Goal: Task Accomplishment & Management: Use online tool/utility

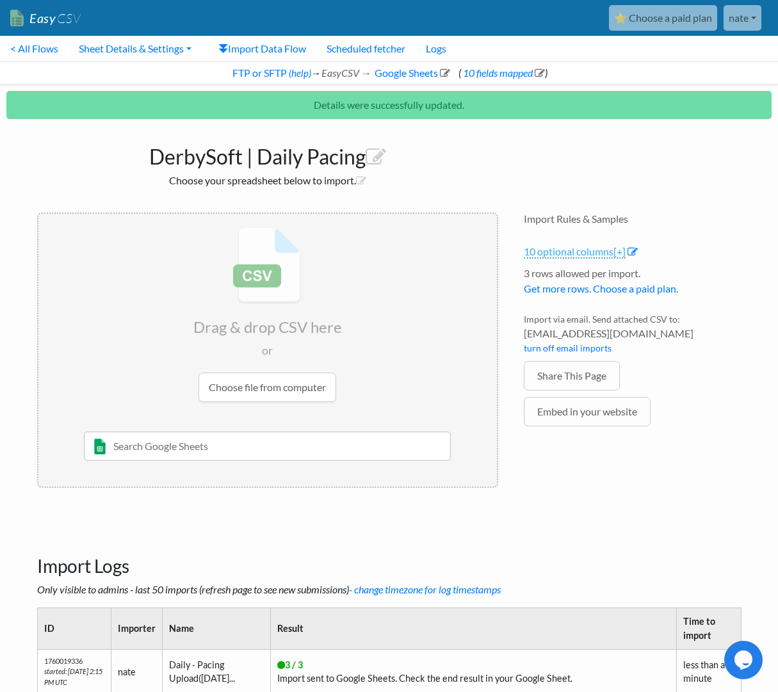
click at [623, 253] on span "[+]" at bounding box center [619, 251] width 12 height 12
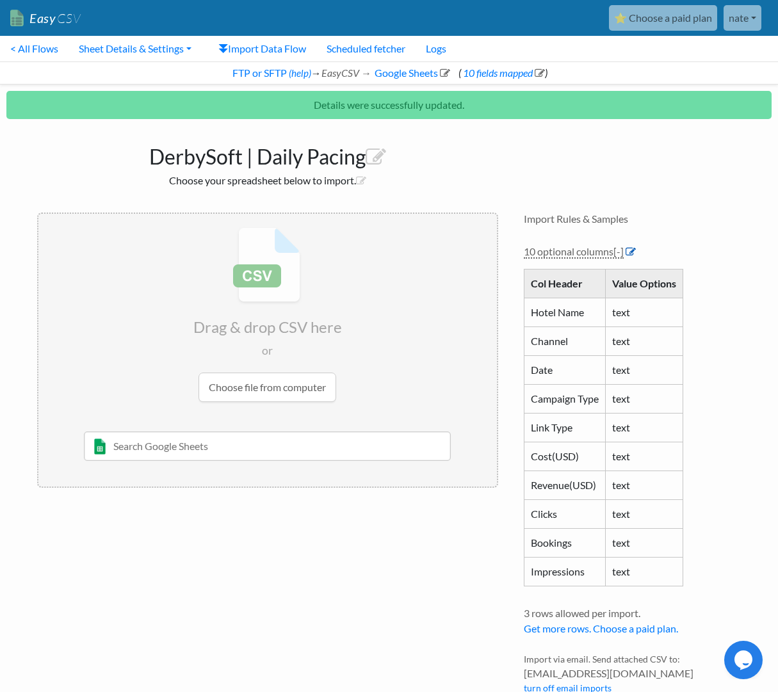
click at [634, 246] on icon at bounding box center [630, 251] width 10 height 10
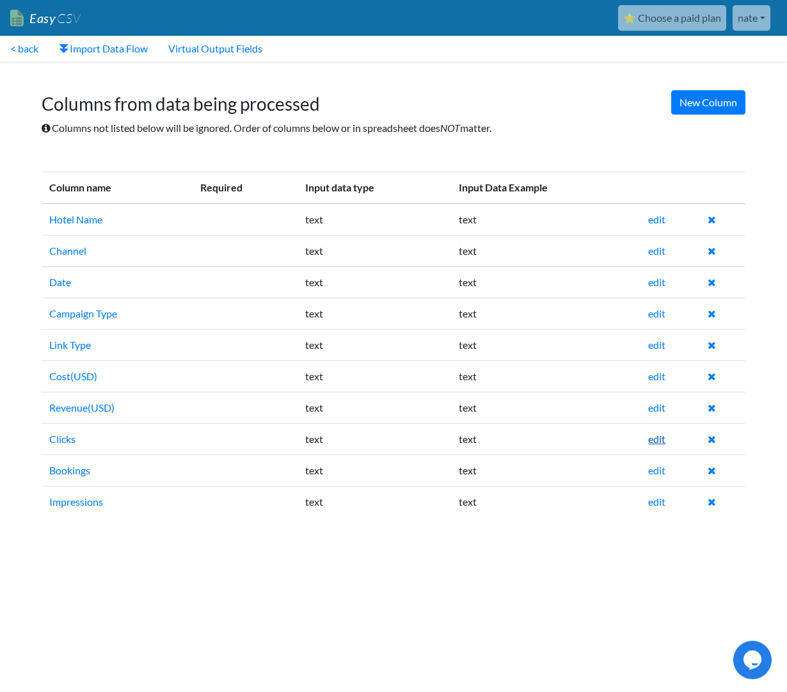
click at [661, 436] on link "edit" at bounding box center [656, 439] width 17 height 12
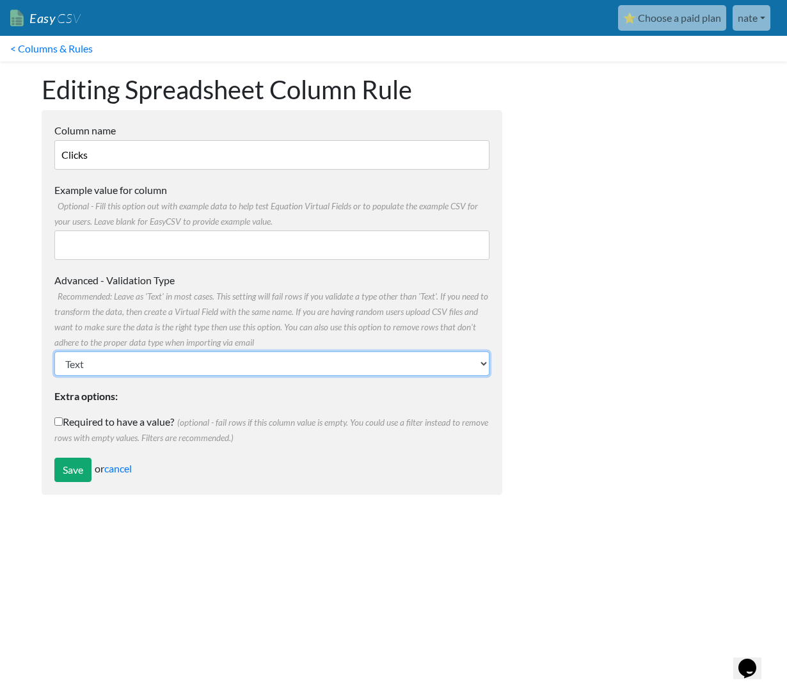
click at [247, 362] on select "Text Number (no decimals) Number (allow decimals) Date (mm/dd/yyyy) Date (dd/mm…" at bounding box center [271, 363] width 435 height 24
select select "float"
click at [54, 351] on select "Text Number (no decimals) Number (allow decimals) Date (mm/dd/yyyy) Date (dd/mm…" at bounding box center [271, 363] width 435 height 24
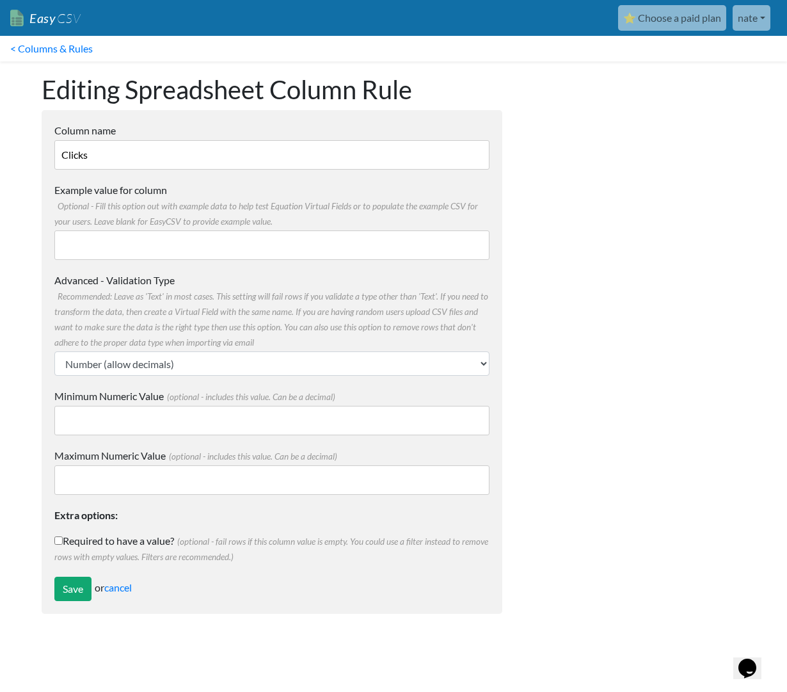
click at [170, 347] on span "Recommended: Leave as 'Text' in most cases. This setting will fail rows if you …" at bounding box center [271, 319] width 434 height 56
click at [170, 351] on select "Text Number (no decimals) Number (allow decimals) Date (mm/dd/yyyy) Date (dd/mm…" at bounding box center [271, 363] width 435 height 24
click at [169, 362] on select "Text Number (no decimals) Number (allow decimals) Date (mm/dd/yyyy) Date (dd/mm…" at bounding box center [271, 363] width 435 height 24
click at [54, 351] on select "Text Number (no decimals) Number (allow decimals) Date (mm/dd/yyyy) Date (dd/mm…" at bounding box center [271, 363] width 435 height 24
click at [70, 591] on input "Save" at bounding box center [72, 589] width 37 height 24
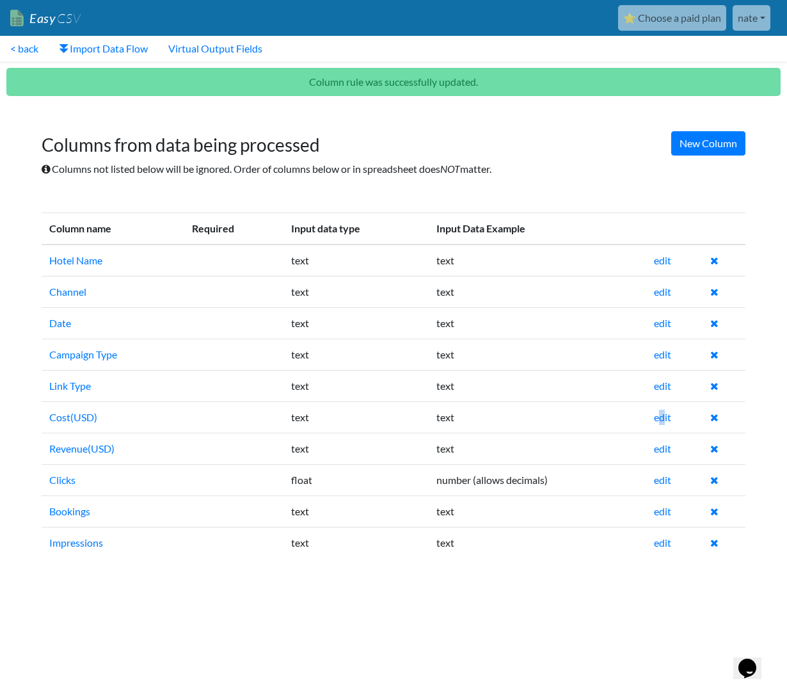
click at [663, 424] on td "edit" at bounding box center [674, 416] width 56 height 31
click at [666, 415] on link "edit" at bounding box center [662, 417] width 17 height 12
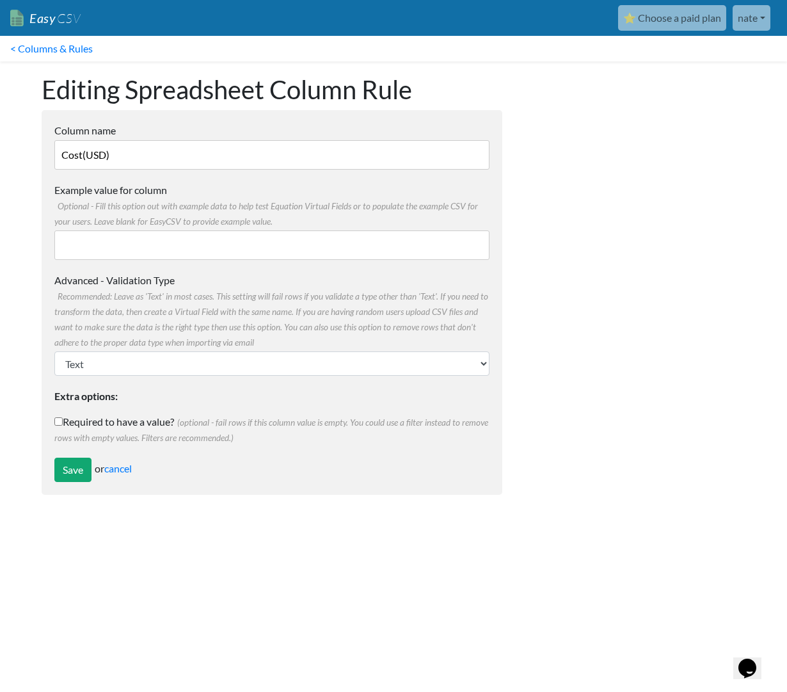
click at [282, 343] on label "Advanced - Validation Type Recommended: Leave as 'Text' in most cases. This set…" at bounding box center [271, 311] width 435 height 77
click at [282, 351] on select "Text Number (no decimals) Number (allow decimals) Date (mm/dd/yyyy) Date (dd/mm…" at bounding box center [271, 363] width 435 height 24
click at [276, 356] on select "Text Number (no decimals) Number (allow decimals) Date (mm/dd/yyyy) Date (dd/mm…" at bounding box center [271, 363] width 435 height 24
select select "float"
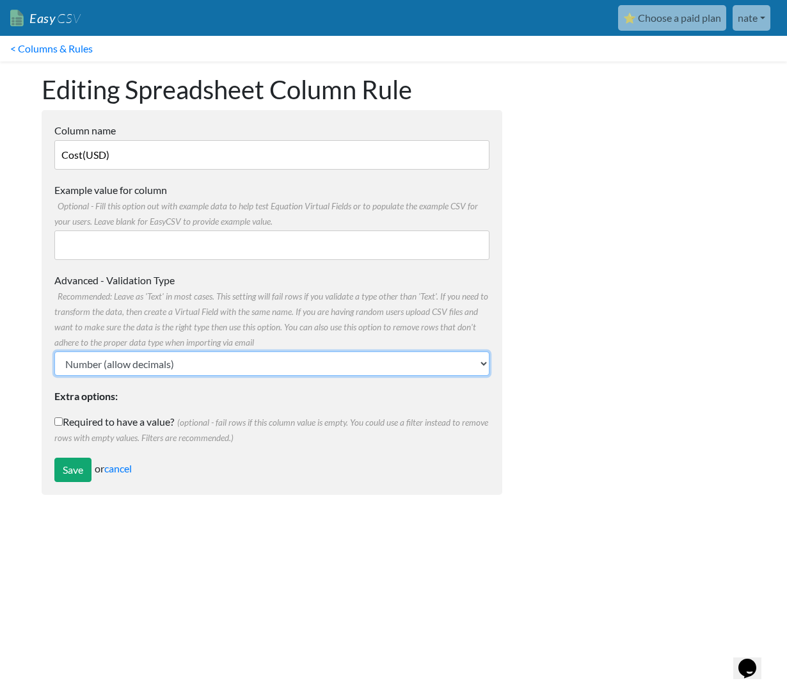
click at [54, 351] on select "Text Number (no decimals) Number (allow decimals) Date (mm/dd/yyyy) Date (dd/mm…" at bounding box center [271, 363] width 435 height 24
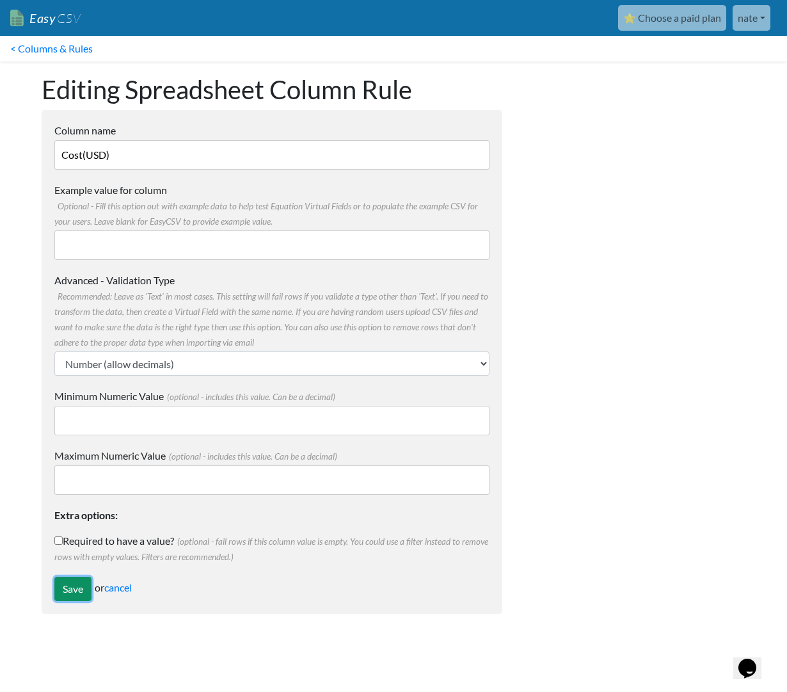
click at [55, 592] on input "Save" at bounding box center [72, 589] width 37 height 24
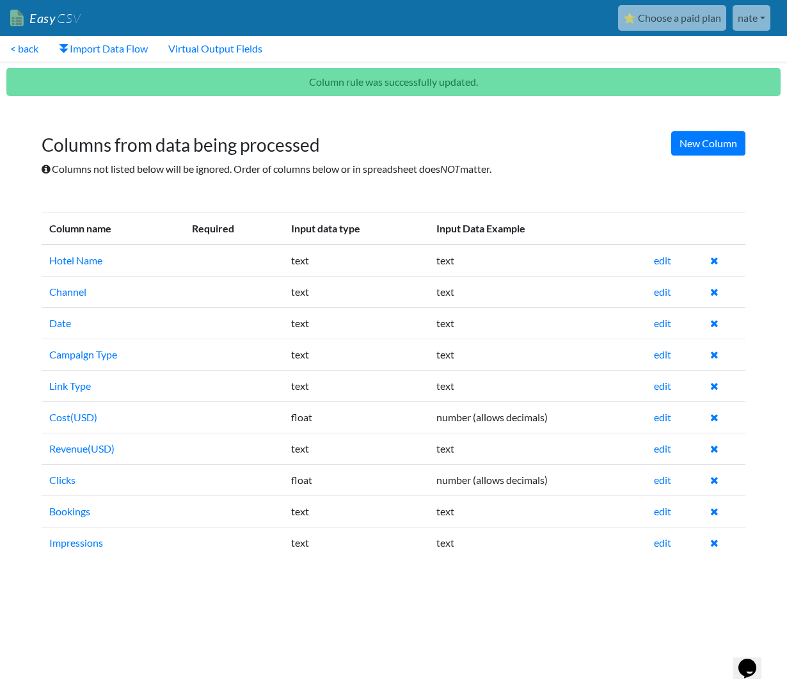
click at [664, 456] on td "edit" at bounding box center [674, 448] width 56 height 31
click at [665, 452] on link "edit" at bounding box center [662, 448] width 17 height 12
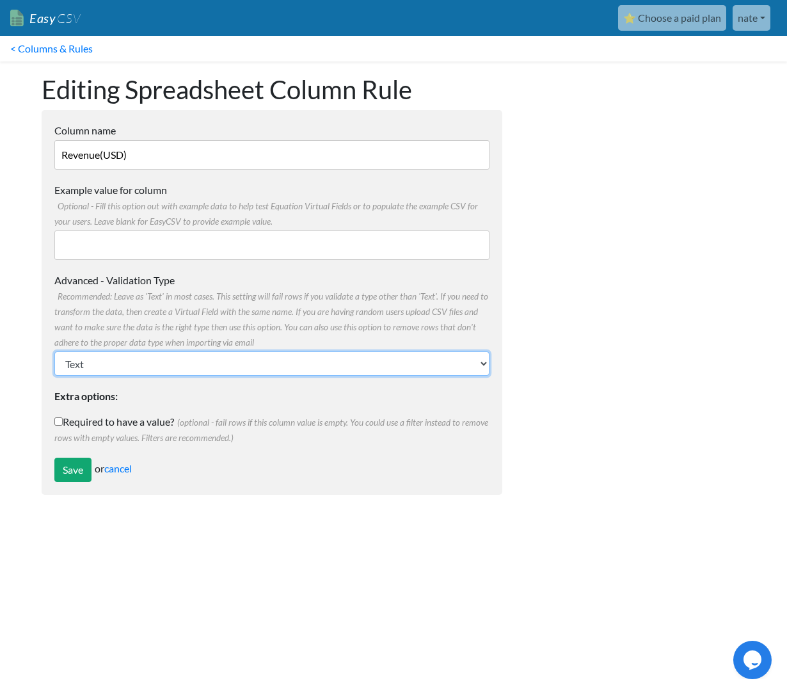
click at [155, 356] on select "Text Number (no decimals) Number (allow decimals) Date (mm/dd/yyyy) Date (dd/mm…" at bounding box center [271, 363] width 435 height 24
click at [54, 351] on select "Text Number (no decimals) Number (allow decimals) Date (mm/dd/yyyy) Date (dd/mm…" at bounding box center [271, 363] width 435 height 24
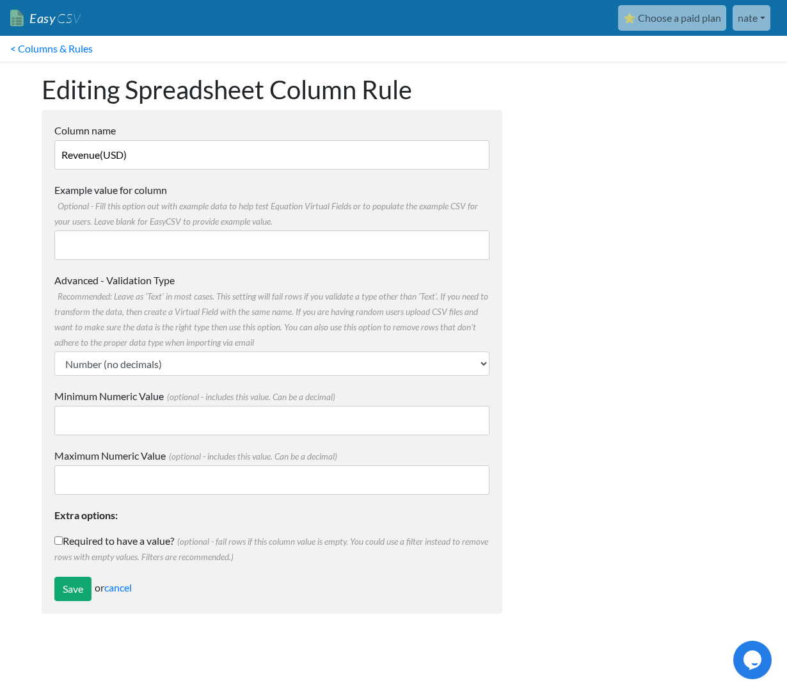
click at [148, 379] on form "Column name Revenue(USD) Multiple Choice Options Value in the sheet will have t…" at bounding box center [272, 362] width 461 height 504
click at [148, 362] on select "Text Number (no decimals) Number (allow decimals) Date (mm/dd/yyyy) Date (dd/mm…" at bounding box center [271, 363] width 435 height 24
select select "float"
click at [54, 351] on select "Text Number (no decimals) Number (allow decimals) Date (mm/dd/yyyy) Date (dd/mm…" at bounding box center [271, 363] width 435 height 24
click at [72, 586] on input "Save" at bounding box center [72, 589] width 37 height 24
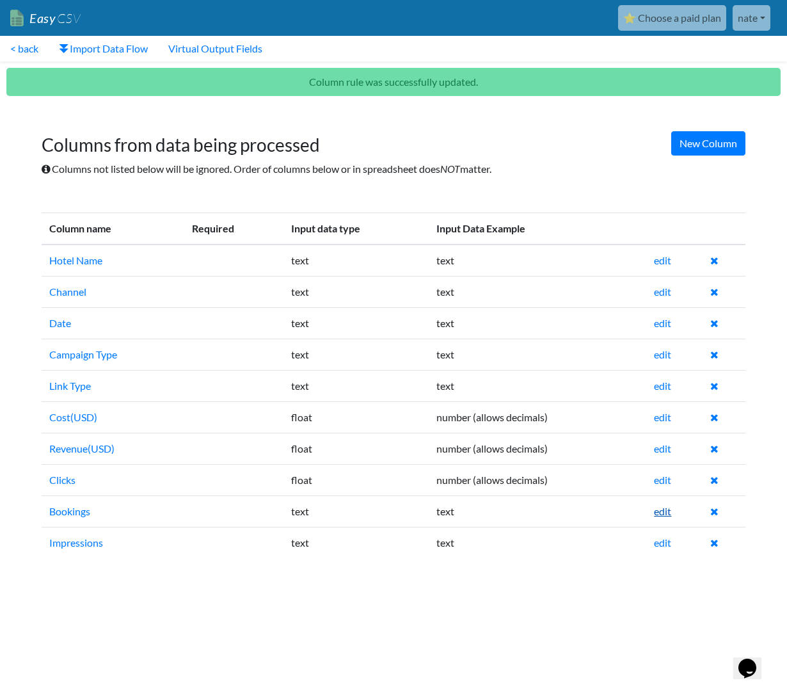
click at [670, 513] on link "edit" at bounding box center [662, 511] width 17 height 12
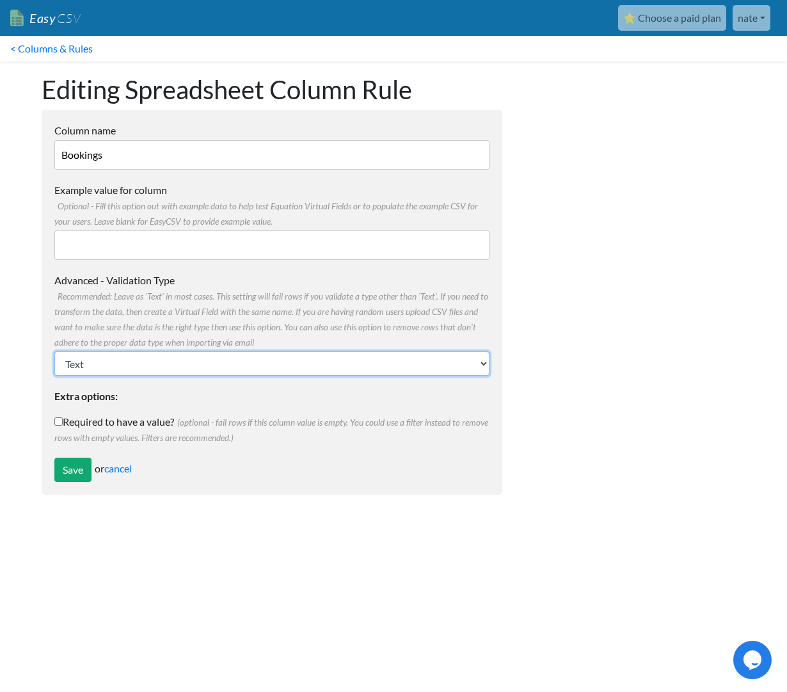
click at [333, 363] on select "Text Number (no decimals) Number (allow decimals) Date (mm/dd/yyyy) Date (dd/mm…" at bounding box center [271, 363] width 435 height 24
select select "float"
click at [54, 351] on select "Text Number (no decimals) Number (allow decimals) Date (mm/dd/yyyy) Date (dd/mm…" at bounding box center [271, 363] width 435 height 24
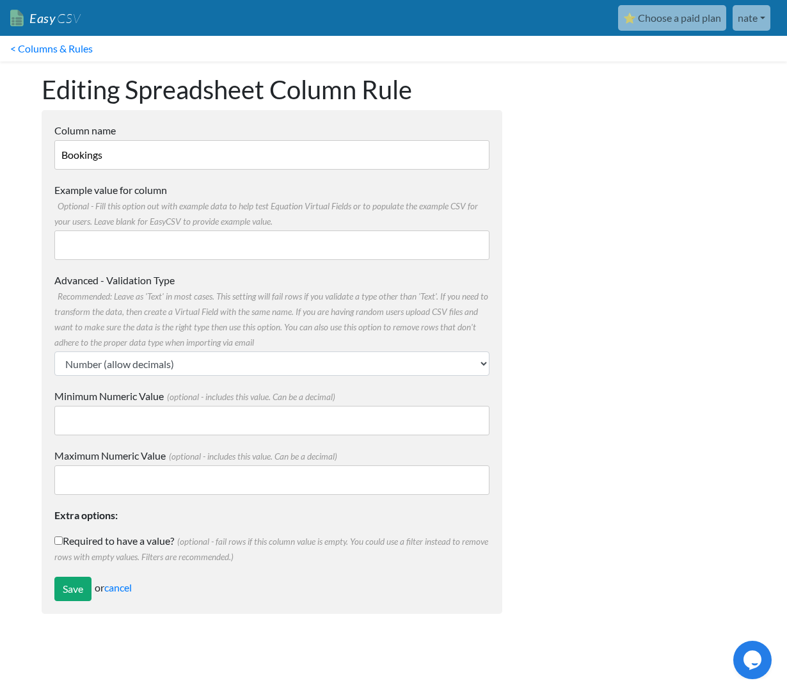
click at [51, 602] on form "Column name Bookings Multiple Choice Options Value in the sheet will have to ex…" at bounding box center [272, 362] width 461 height 504
click at [60, 594] on input "Save" at bounding box center [72, 589] width 37 height 24
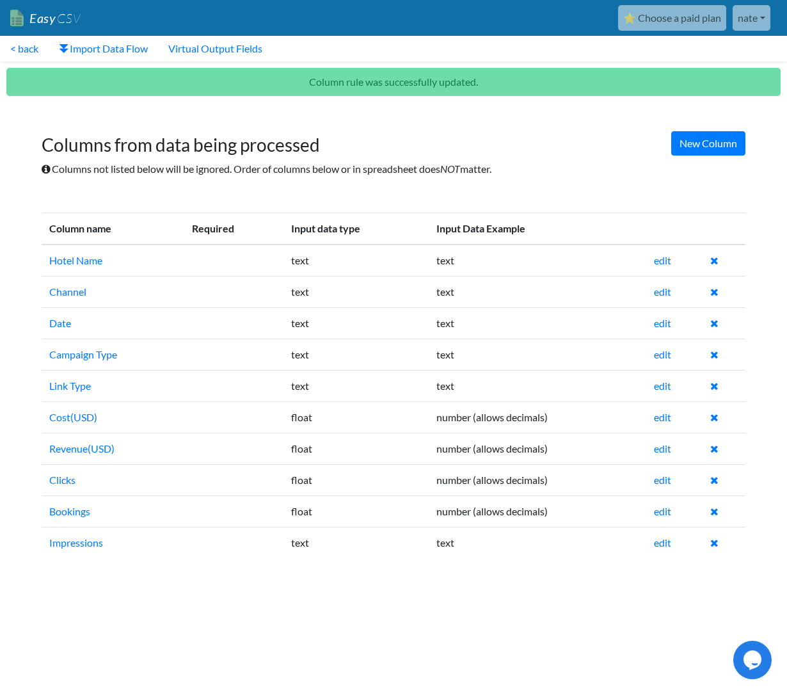
click at [660, 552] on td "edit" at bounding box center [674, 542] width 56 height 31
click at [657, 546] on link "edit" at bounding box center [662, 542] width 17 height 12
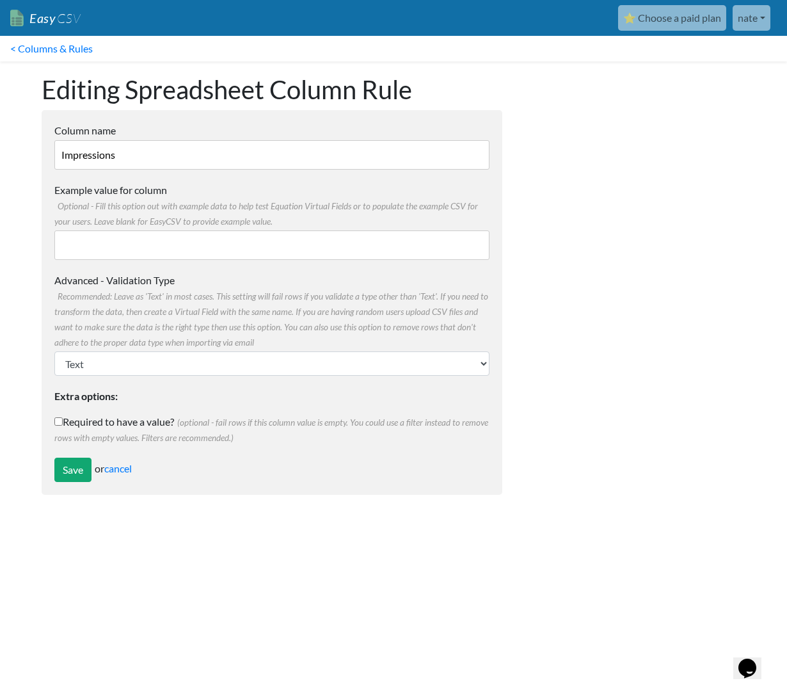
click at [175, 349] on label "Advanced - Validation Type Recommended: Leave as 'Text' in most cases. This set…" at bounding box center [271, 311] width 435 height 77
click at [175, 351] on select "Text Number (no decimals) Number (allow decimals) Date (mm/dd/yyyy) Date (dd/mm…" at bounding box center [271, 363] width 435 height 24
click at [172, 360] on select "Text Number (no decimals) Number (allow decimals) Date (mm/dd/yyyy) Date (dd/mm…" at bounding box center [271, 363] width 435 height 24
select select "float"
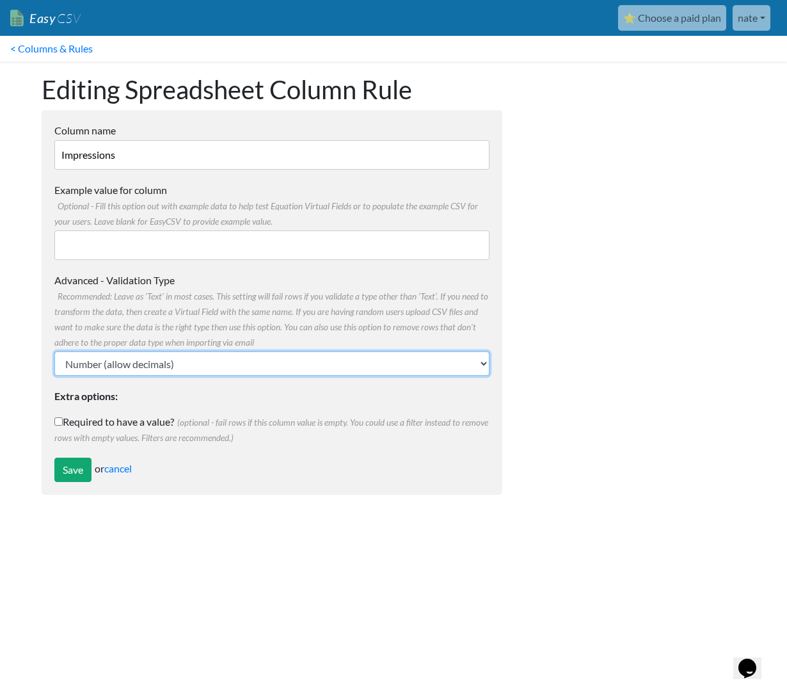
click at [54, 351] on select "Text Number (no decimals) Number (allow decimals) Date (mm/dd/yyyy) Date (dd/mm…" at bounding box center [271, 363] width 435 height 24
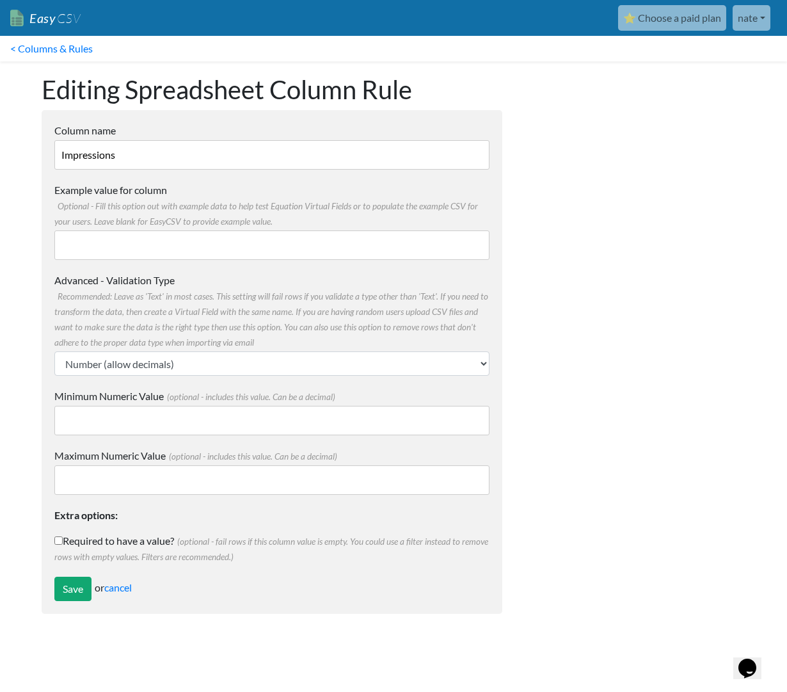
click at [75, 602] on form "Column name Impressions Multiple Choice Options Value in the sheet will have to…" at bounding box center [272, 362] width 461 height 504
click at [75, 593] on input "Save" at bounding box center [72, 589] width 37 height 24
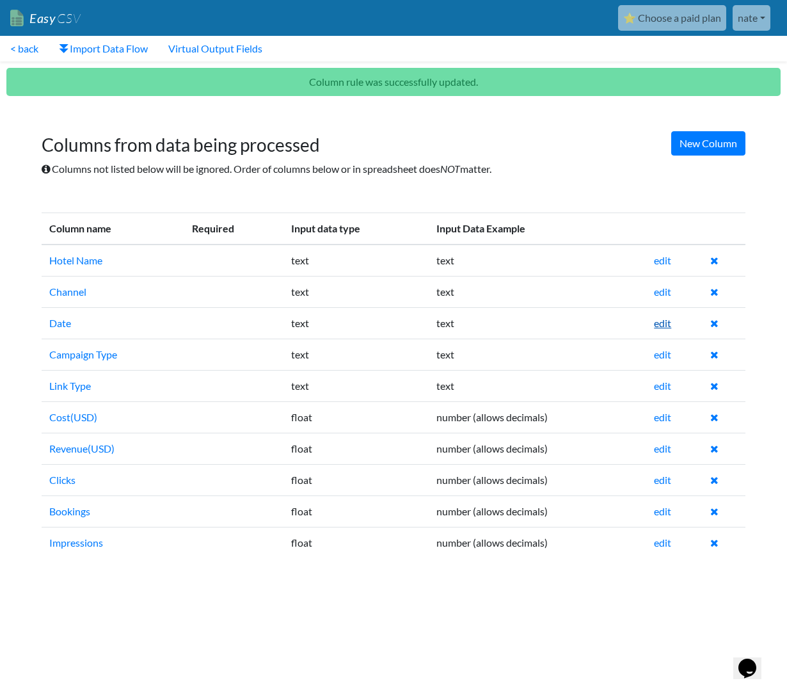
click at [660, 321] on link "edit" at bounding box center [662, 323] width 17 height 12
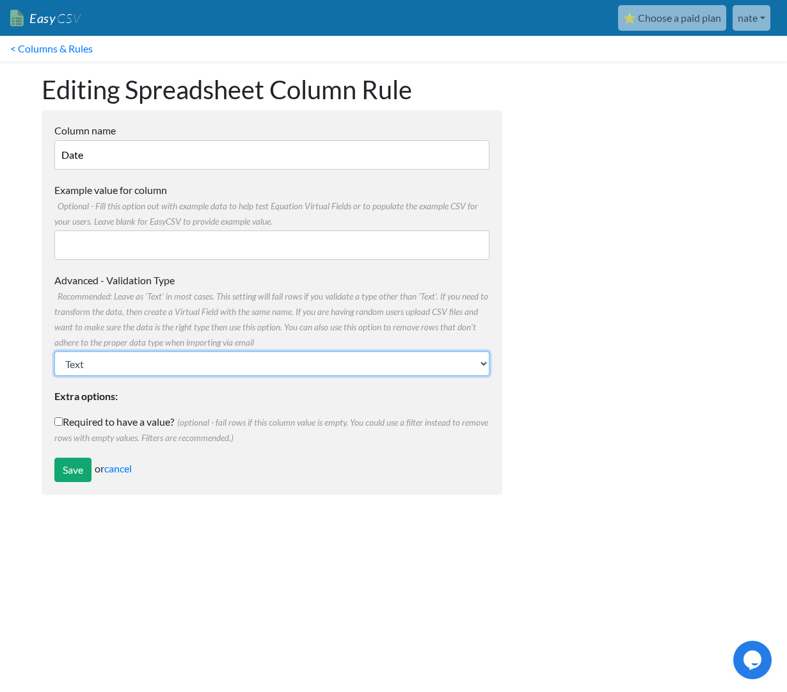
click at [201, 364] on select "Text Number (no decimals) Number (allow decimals) Date (mm/dd/yyyy) Date (dd/mm…" at bounding box center [271, 363] width 435 height 24
select select "date_mmddyyyy"
click at [54, 351] on select "Text Number (no decimals) Number (allow decimals) Date (mm/dd/yyyy) Date (dd/mm…" at bounding box center [271, 363] width 435 height 24
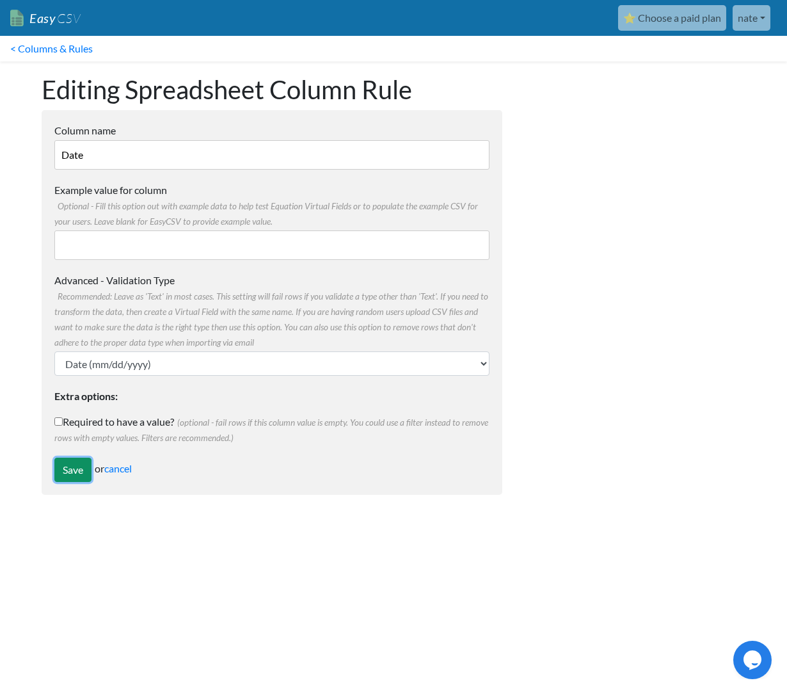
click at [58, 471] on input "Save" at bounding box center [72, 470] width 37 height 24
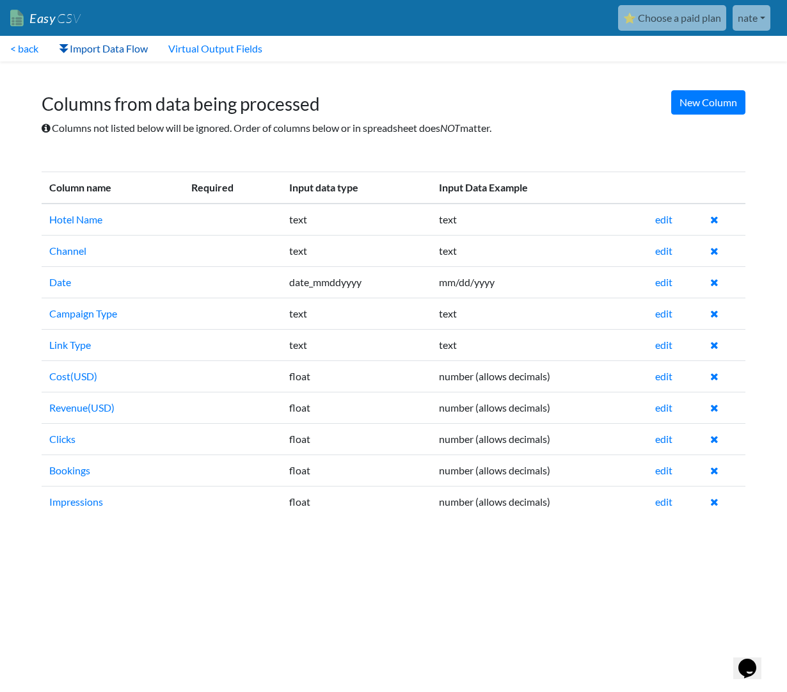
click at [119, 55] on link "Import Data Flow" at bounding box center [103, 49] width 109 height 26
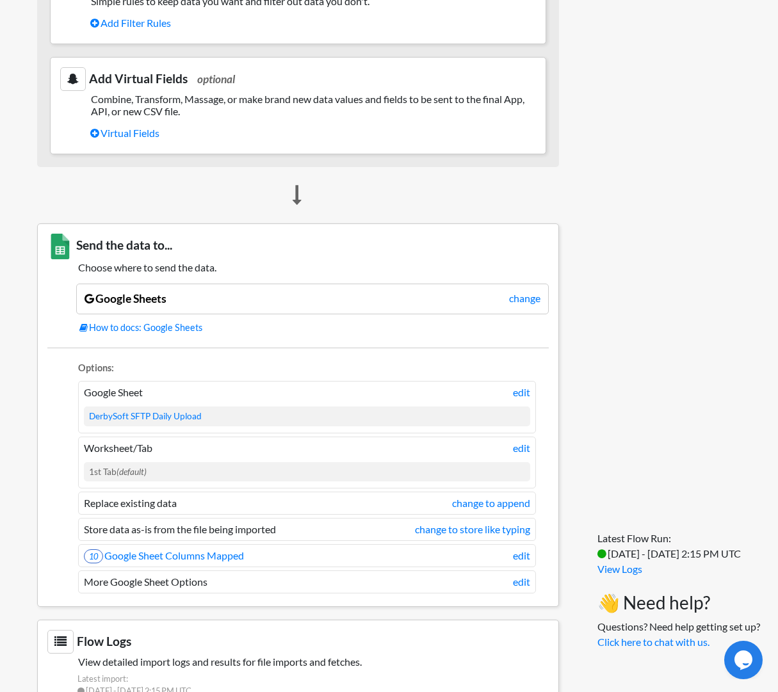
scroll to position [800, 0]
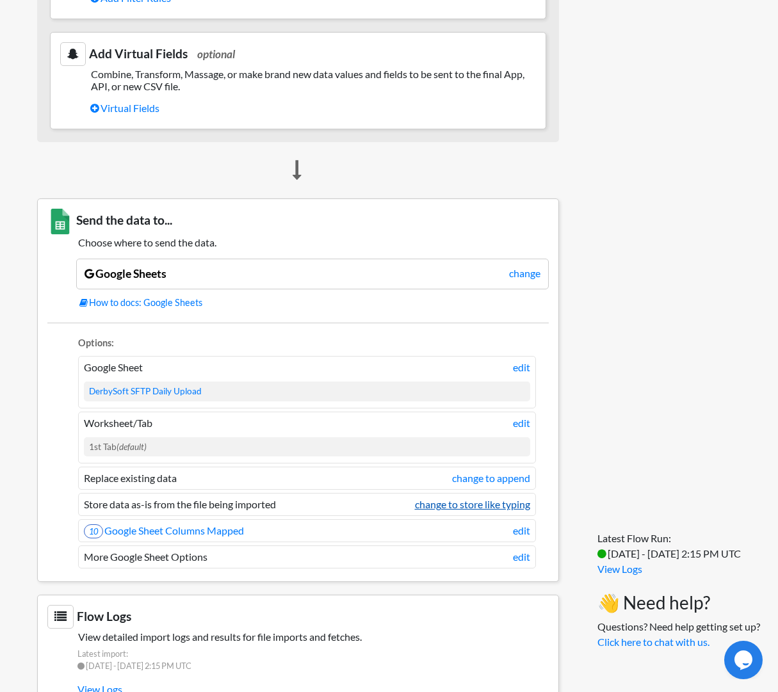
click at [461, 505] on link "change to store like typing" at bounding box center [472, 504] width 115 height 15
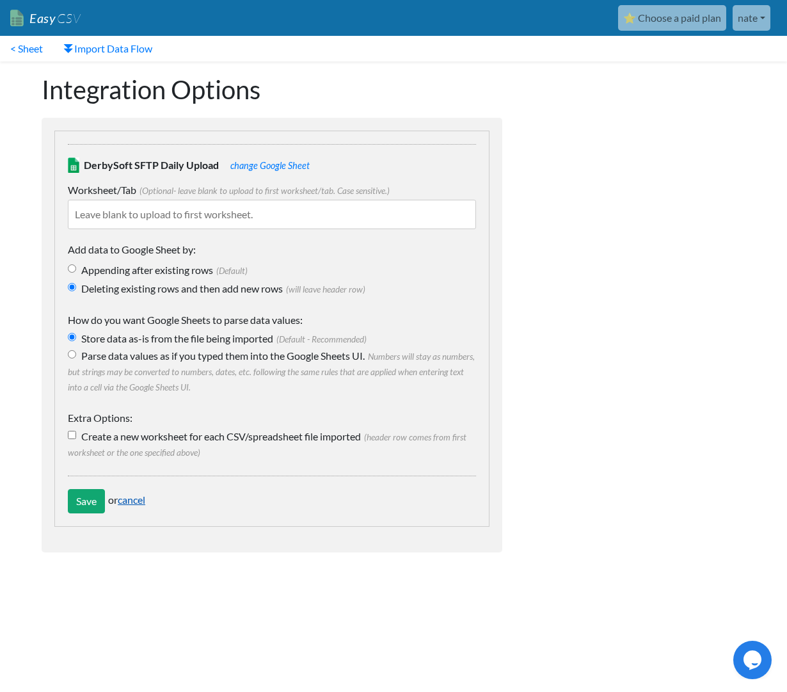
click at [136, 498] on link "cancel" at bounding box center [132, 499] width 28 height 12
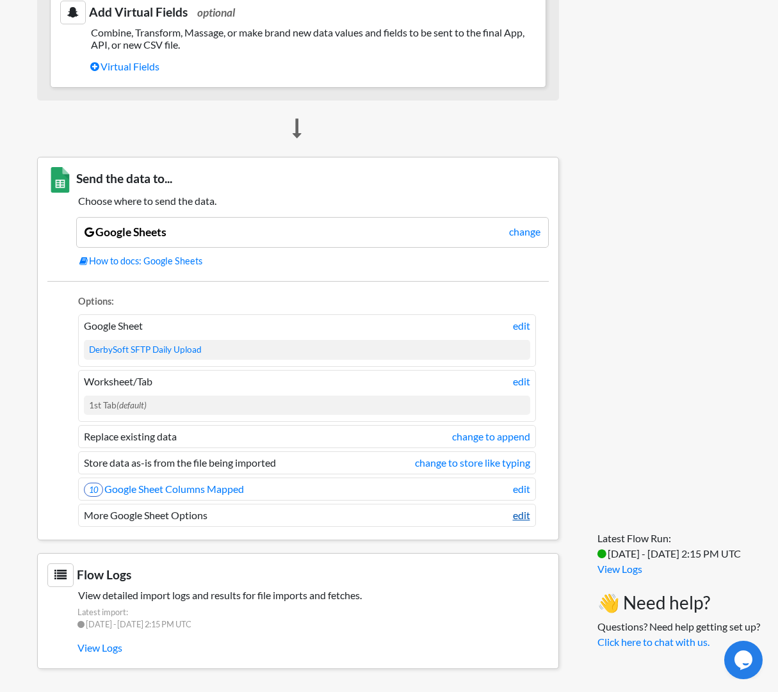
click at [526, 516] on link "edit" at bounding box center [521, 514] width 17 height 15
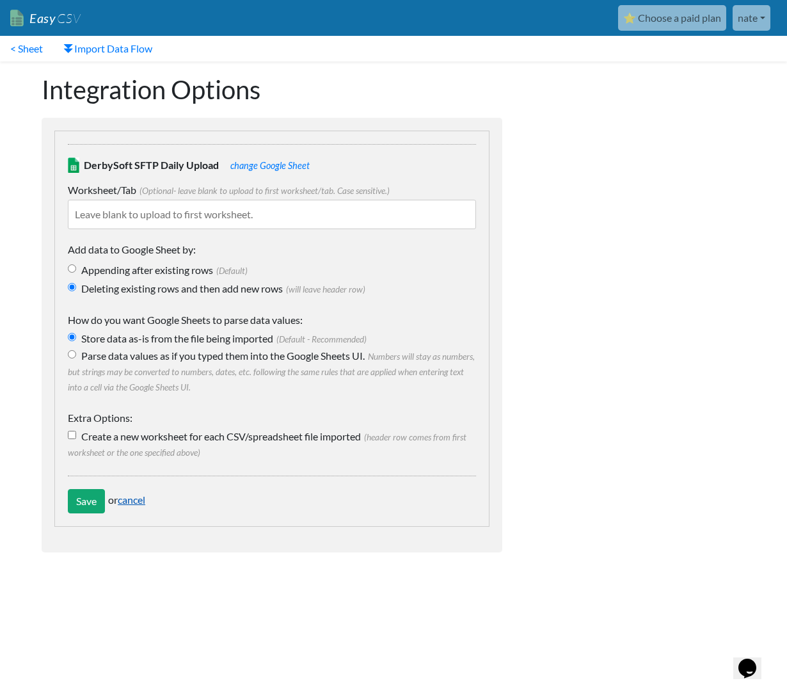
click at [140, 498] on link "cancel" at bounding box center [132, 499] width 28 height 12
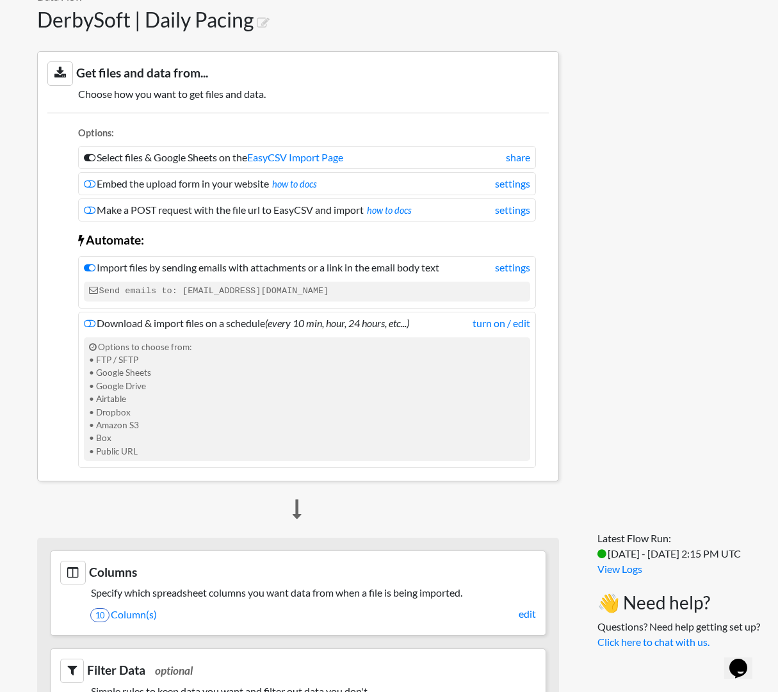
scroll to position [93, 0]
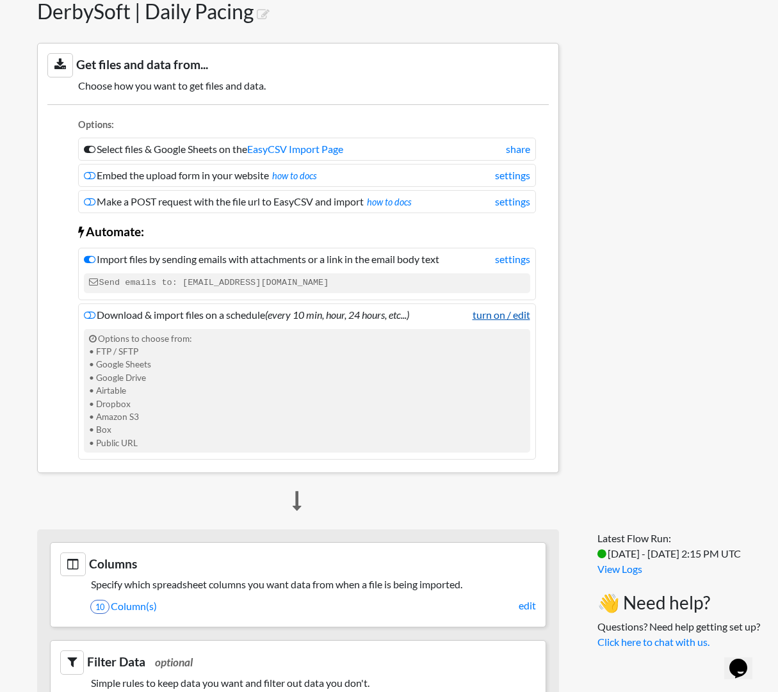
click at [490, 314] on link "turn on / edit" at bounding box center [501, 314] width 58 height 15
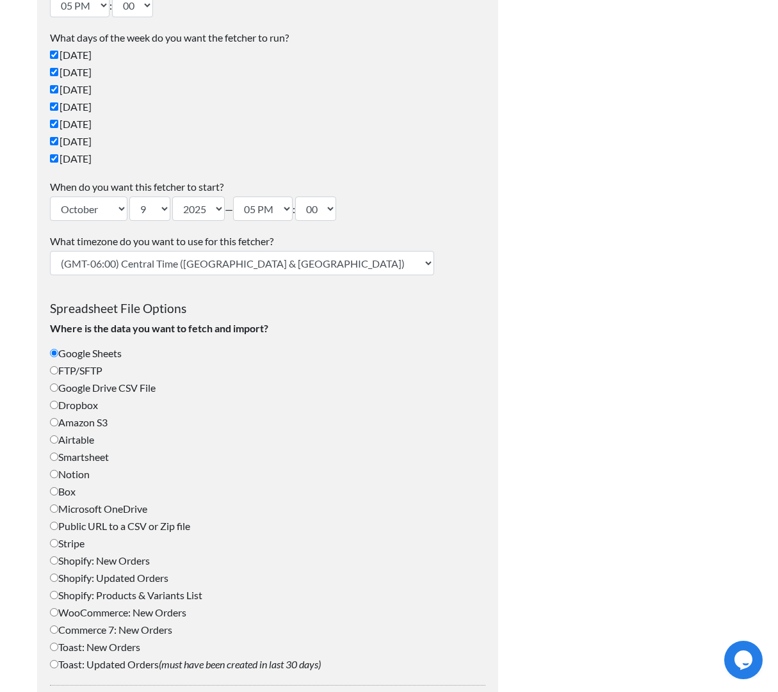
scroll to position [255, 0]
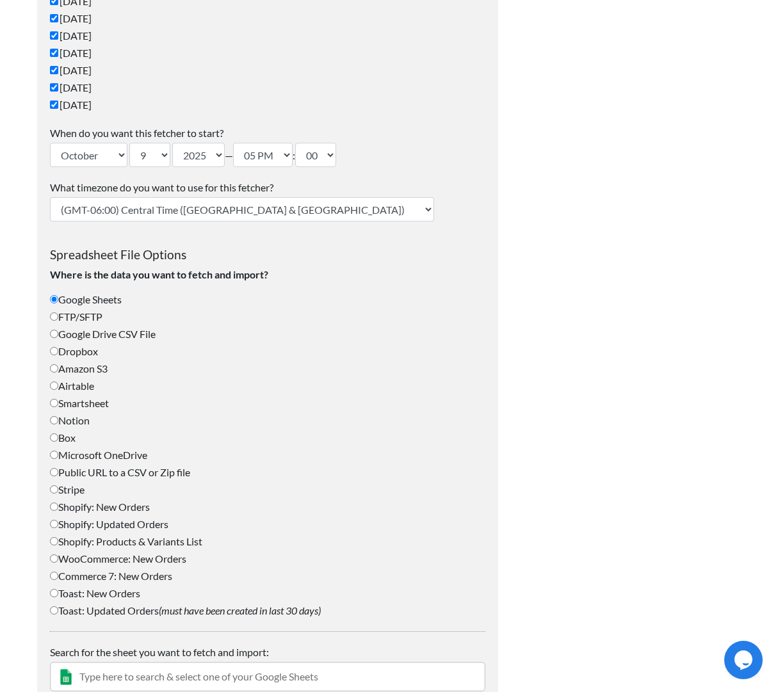
type input "nate@brightlymedialabs.com"
click at [75, 318] on label "FTP/SFTP" at bounding box center [267, 316] width 435 height 15
click at [58, 318] on input "FTP/SFTP" at bounding box center [54, 316] width 8 height 8
radio input "true"
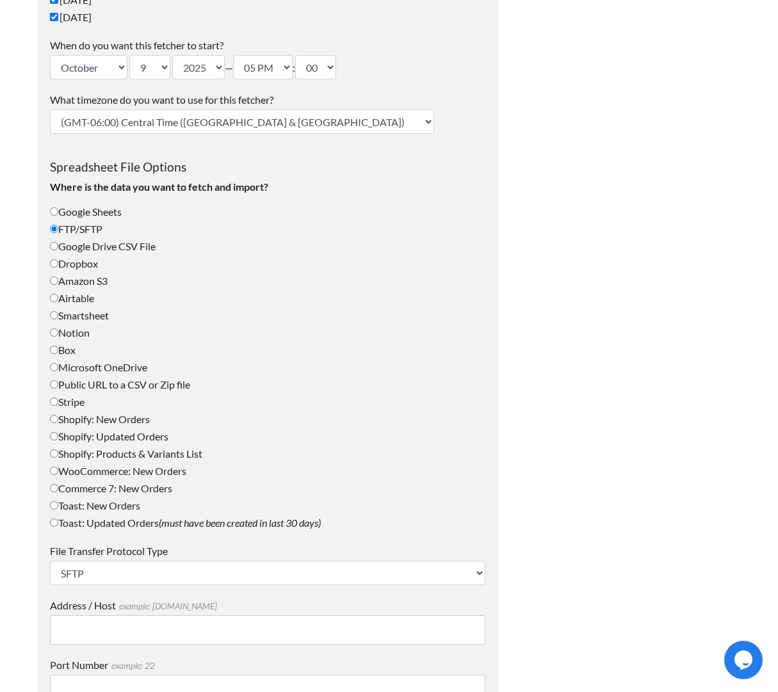
scroll to position [0, 0]
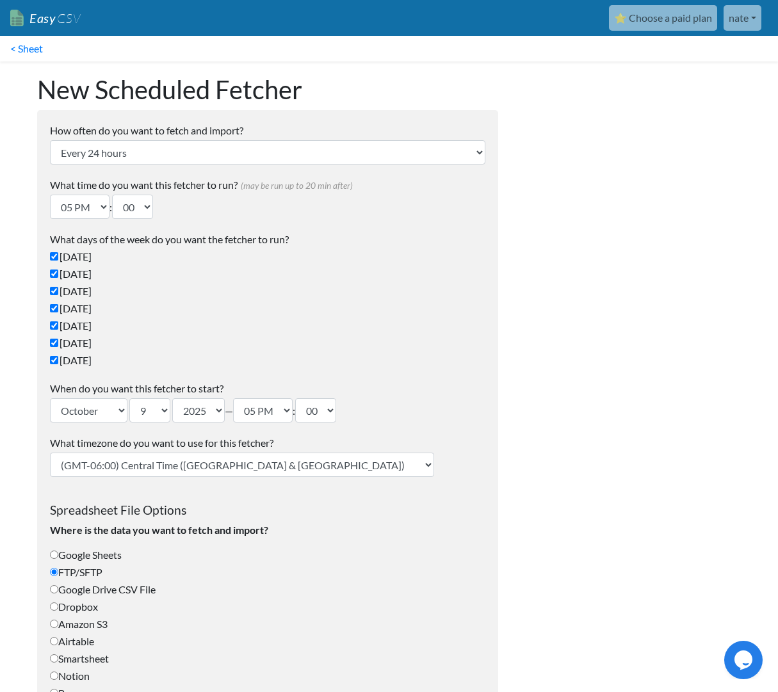
click at [696, 18] on link "⭐ Choose a paid plan" at bounding box center [663, 18] width 108 height 26
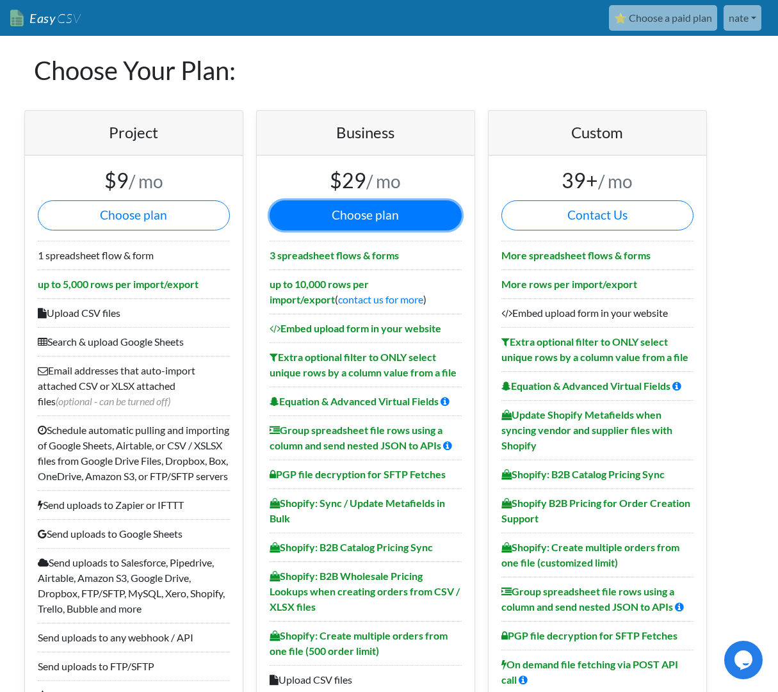
click at [418, 219] on button "Choose plan" at bounding box center [365, 215] width 192 height 30
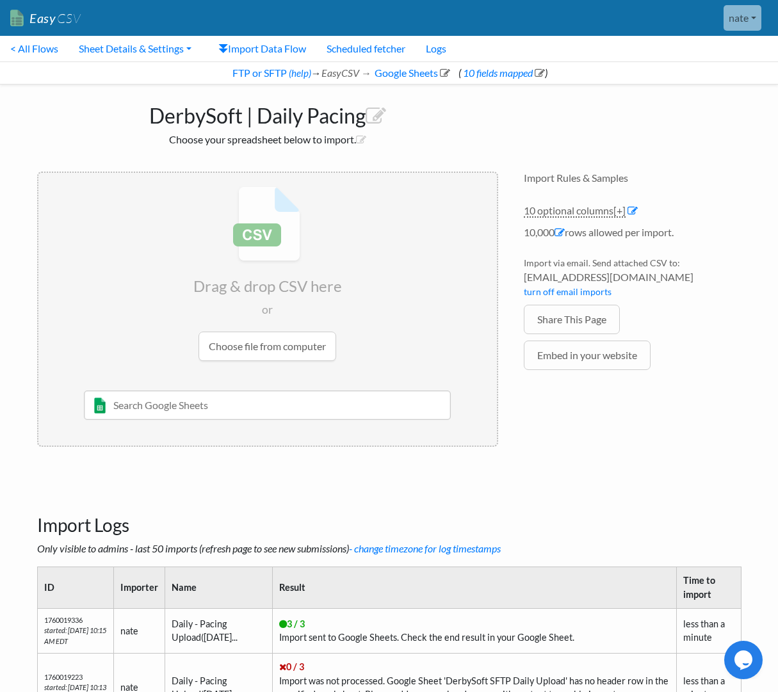
scroll to position [102, 0]
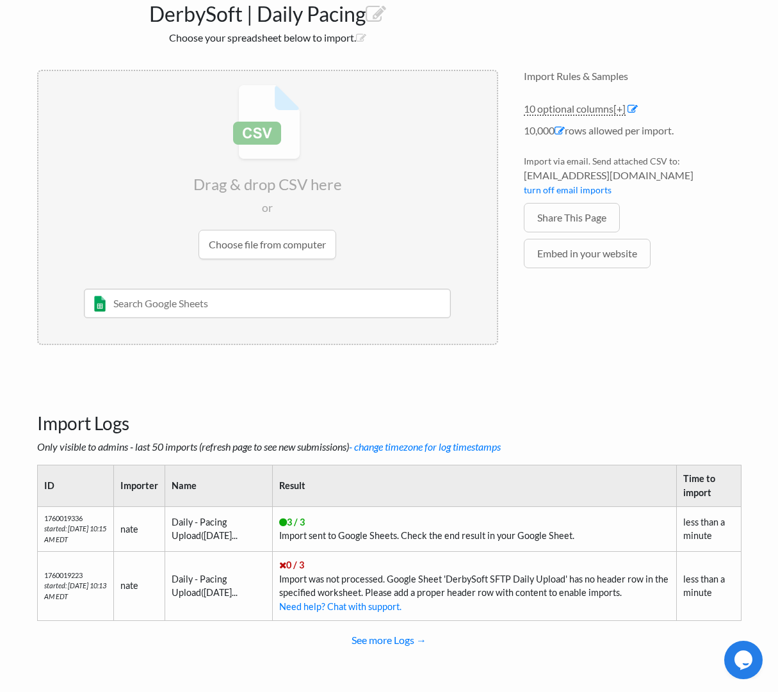
drag, startPoint x: 673, startPoint y: 177, endPoint x: 518, endPoint y: 173, distance: 155.5
click at [518, 173] on div "Import Rules & Samples 10 optional columns [+] Col Header Value Options Hotel N…" at bounding box center [632, 207] width 243 height 301
copy span "[EMAIL_ADDRESS][DOMAIN_NAME]"
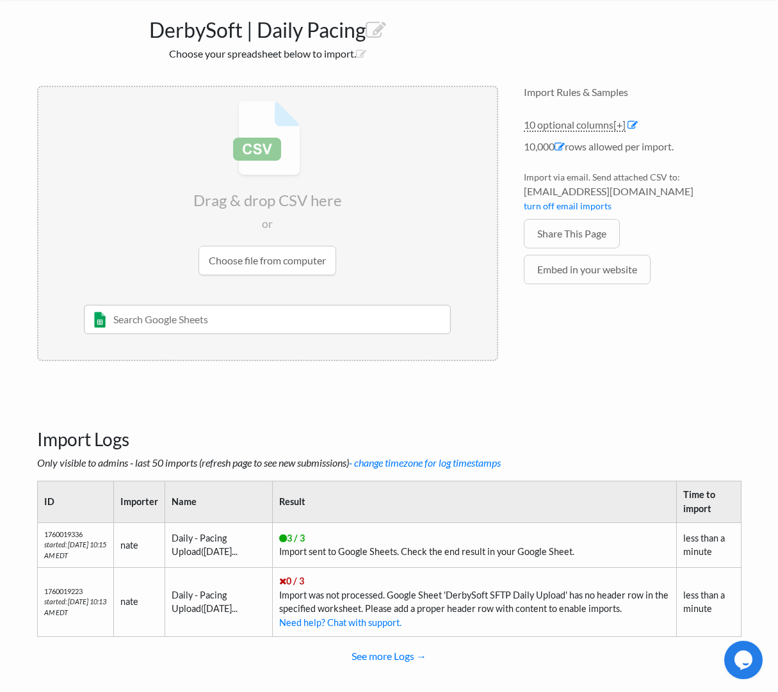
scroll to position [71, 0]
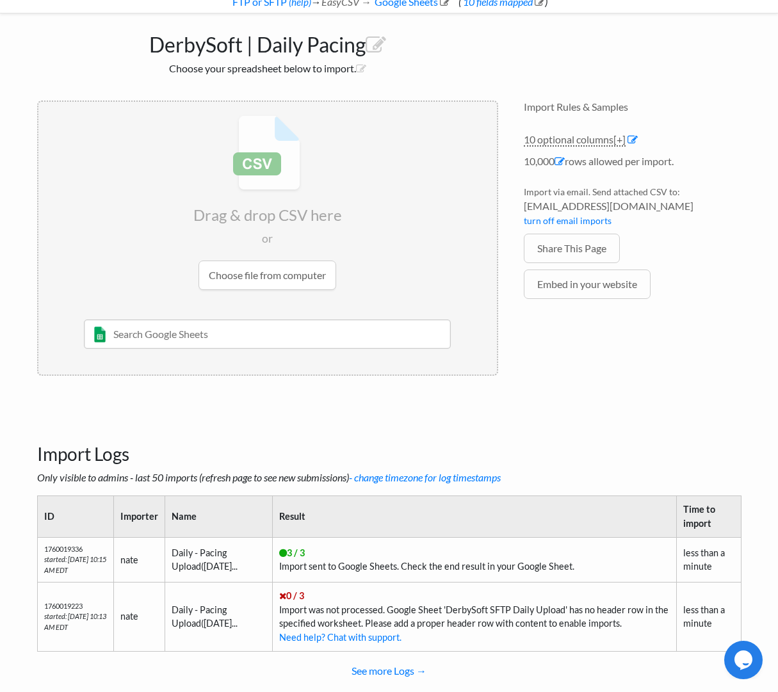
click at [654, 207] on span "[EMAIL_ADDRESS][DOMAIN_NAME]" at bounding box center [632, 205] width 218 height 15
click at [683, 235] on li "Share This Page" at bounding box center [632, 252] width 218 height 36
click at [771, 374] on body "Easy CSV nate Brightly Media Labs All Flows All CSV Generators Business & Plan …" at bounding box center [389, 321] width 778 height 784
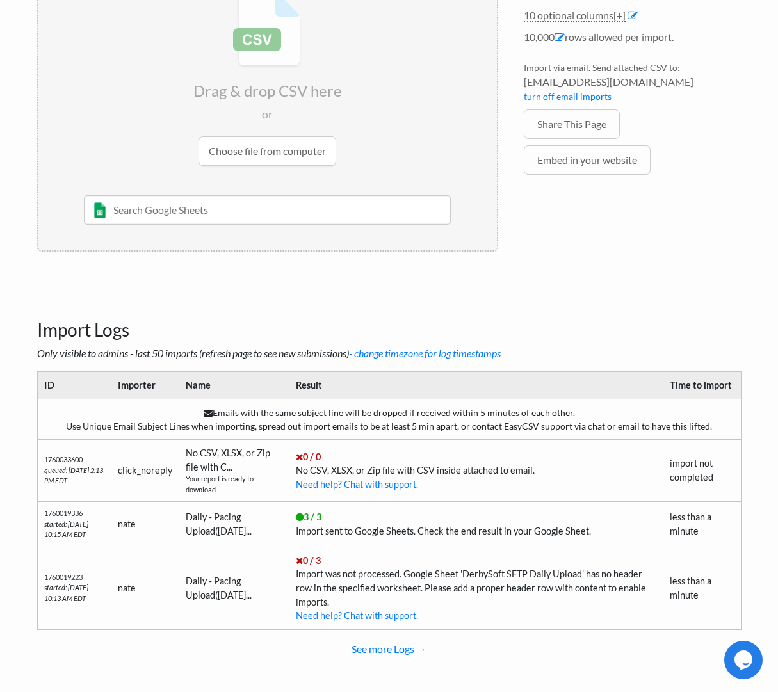
scroll to position [204, 0]
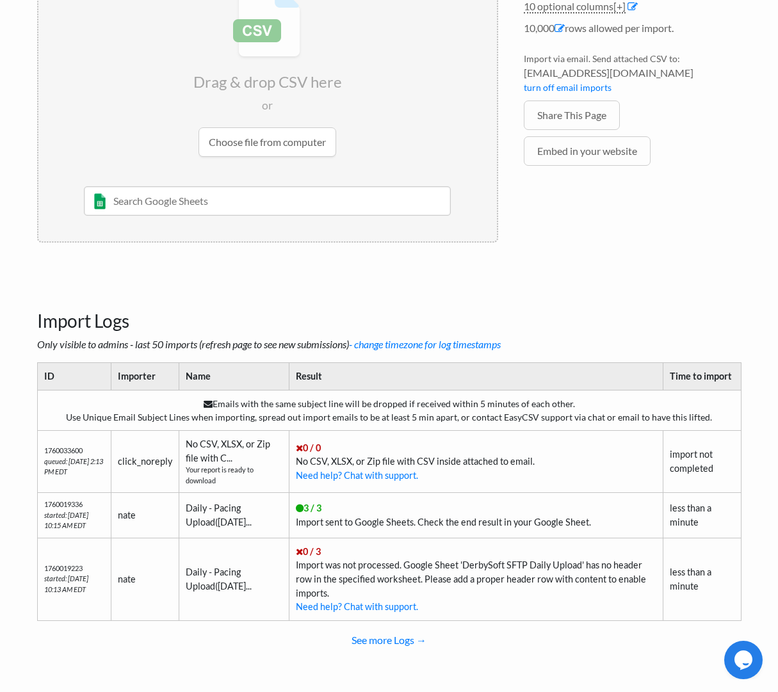
drag, startPoint x: 673, startPoint y: 72, endPoint x: 524, endPoint y: 74, distance: 148.5
click at [524, 74] on span "[EMAIL_ADDRESS][DOMAIN_NAME]" at bounding box center [632, 72] width 218 height 15
copy span "[EMAIL_ADDRESS][DOMAIN_NAME]"
click at [636, 308] on h3 "Import Logs" at bounding box center [389, 305] width 704 height 54
click at [620, 263] on main "DerbySoft | Daily Pacing Choose your spreadsheet below to import. Drag & drop C…" at bounding box center [389, 281] width 730 height 802
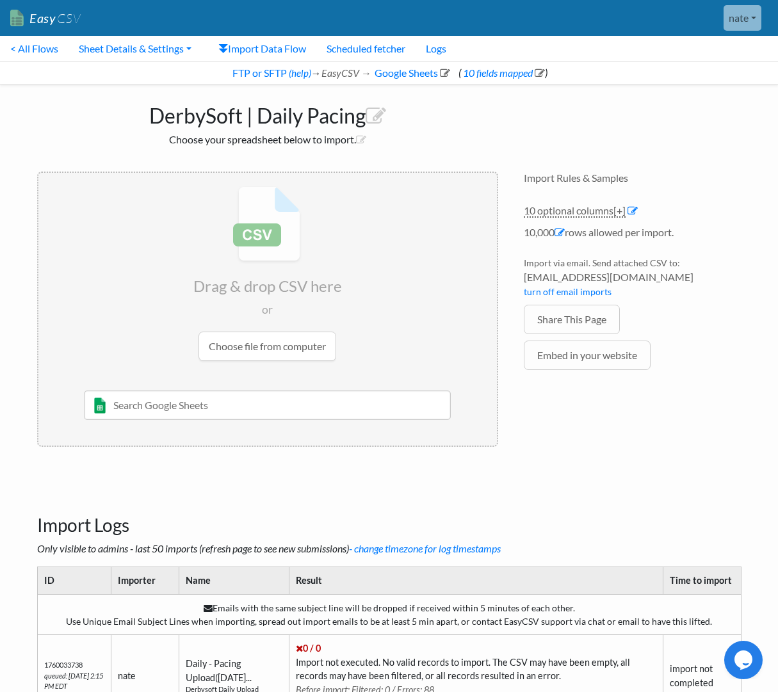
click at [287, 358] on input "file" at bounding box center [267, 274] width 458 height 202
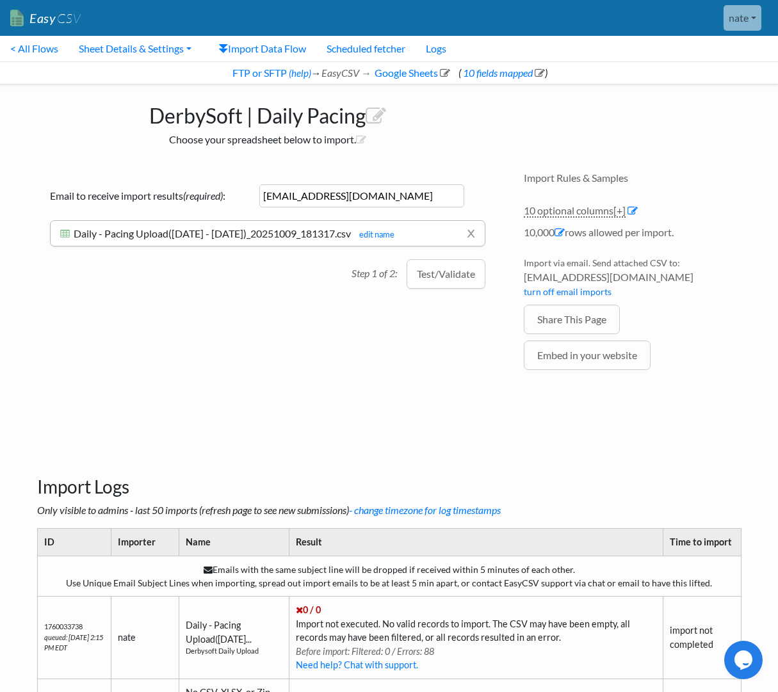
click at [465, 307] on div "Drag & drop CSV here or Choose file from computer 10/22/2020 Sheet 1 and such M…" at bounding box center [267, 290] width 486 height 262
click at [465, 289] on button "Test/Validate" at bounding box center [445, 273] width 79 height 29
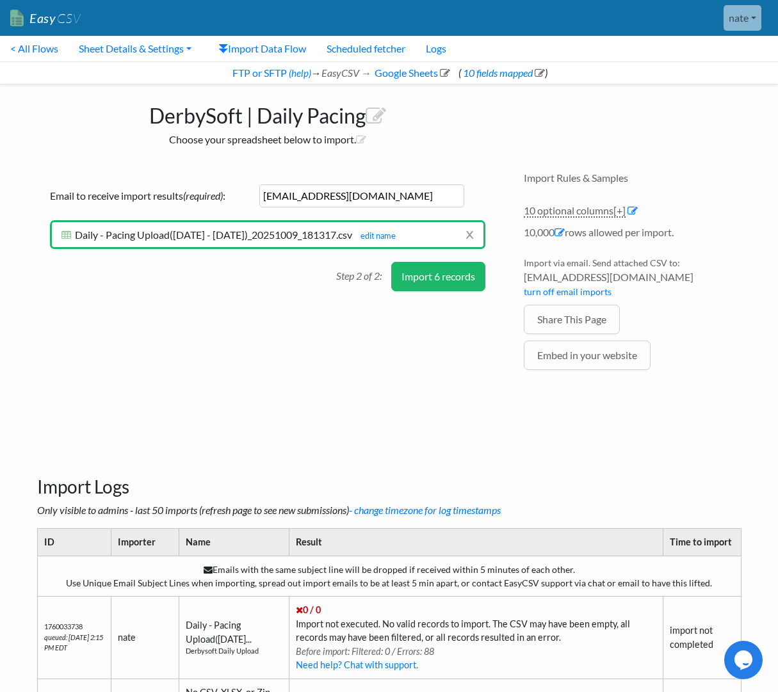
click at [434, 291] on button "Import 6 records" at bounding box center [438, 276] width 94 height 29
click at [434, 294] on div "Drag & drop CSV here or Choose file from computer 10/22/2020 Sheet 1 and such M…" at bounding box center [267, 290] width 486 height 262
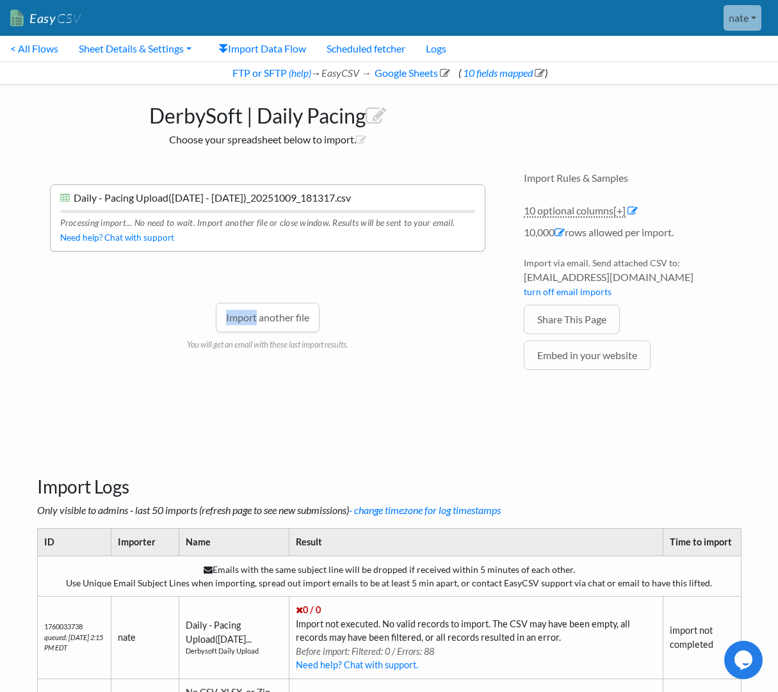
click at [432, 299] on div "Import another file You will get an email with these last import results." at bounding box center [267, 307] width 435 height 86
click at [495, 386] on div "Drag & drop CSV here or Choose file from computer 10/22/2020 Sheet 1 and such M…" at bounding box center [267, 290] width 486 height 262
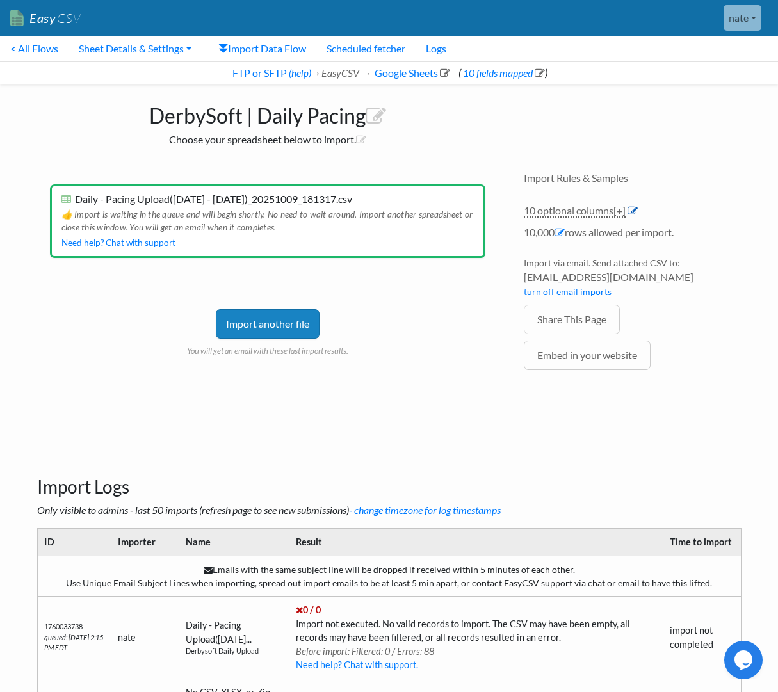
click at [634, 212] on icon at bounding box center [632, 210] width 10 height 10
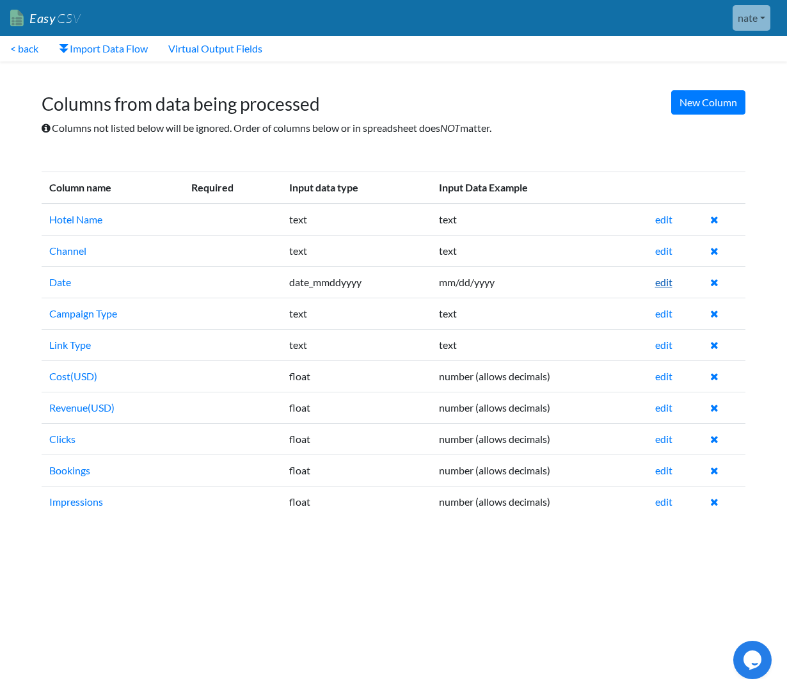
click at [668, 282] on link "edit" at bounding box center [663, 282] width 17 height 12
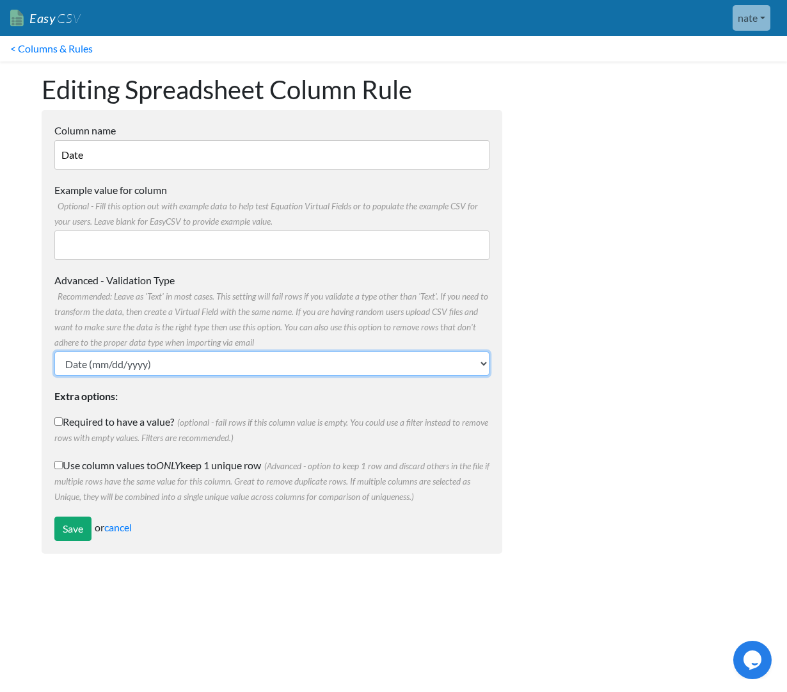
click at [191, 372] on select "Text Number (no decimals) Number (allow decimals) Date (mm/dd/yyyy) Date (dd/mm…" at bounding box center [271, 363] width 435 height 24
click at [307, 363] on select "Text Number (no decimals) Number (allow decimals) Date (mm/dd/yyyy) Date (dd/mm…" at bounding box center [271, 363] width 435 height 24
click at [193, 363] on select "Text Number (no decimals) Number (allow decimals) Date (mm/dd/yyyy) Date (dd/mm…" at bounding box center [271, 363] width 435 height 24
click at [54, 351] on select "Text Number (no decimals) Number (allow decimals) Date (mm/dd/yyyy) Date (dd/mm…" at bounding box center [271, 363] width 435 height 24
click at [195, 365] on select "Text Number (no decimals) Number (allow decimals) Date (mm/dd/yyyy) Date (dd/mm…" at bounding box center [271, 363] width 435 height 24
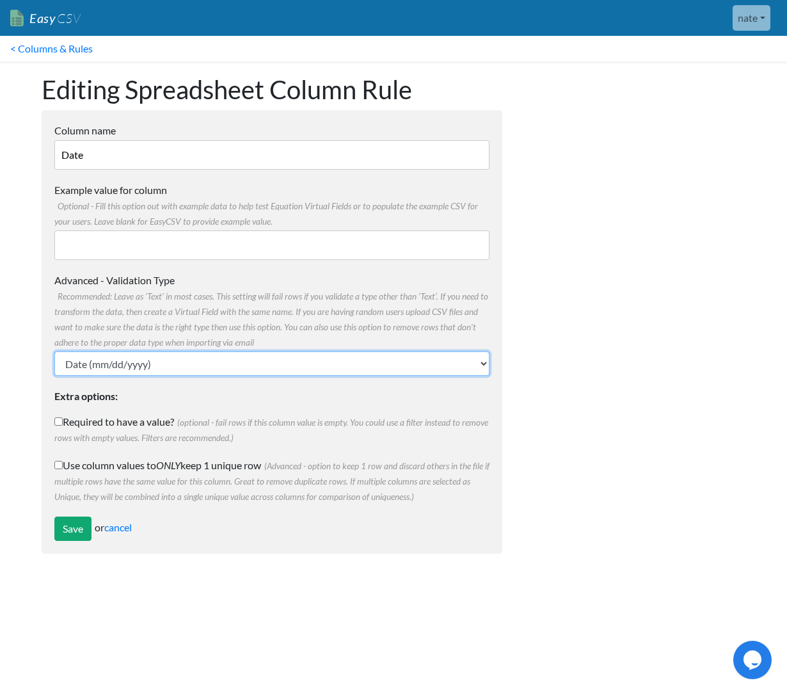
select select "text"
click at [54, 351] on select "Text Number (no decimals) Number (allow decimals) Date (mm/dd/yyyy) Date (dd/mm…" at bounding box center [271, 363] width 435 height 24
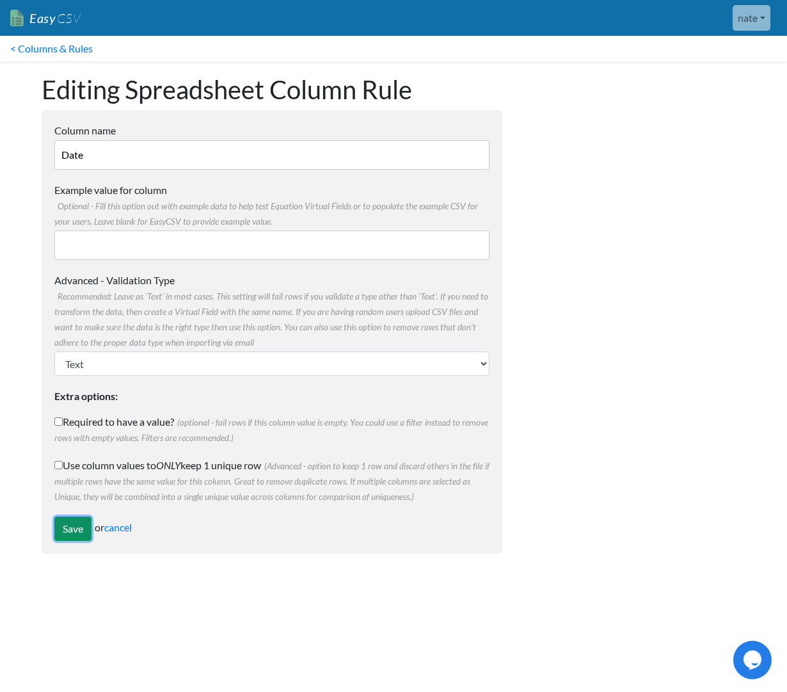
click at [70, 524] on input "Save" at bounding box center [72, 528] width 37 height 24
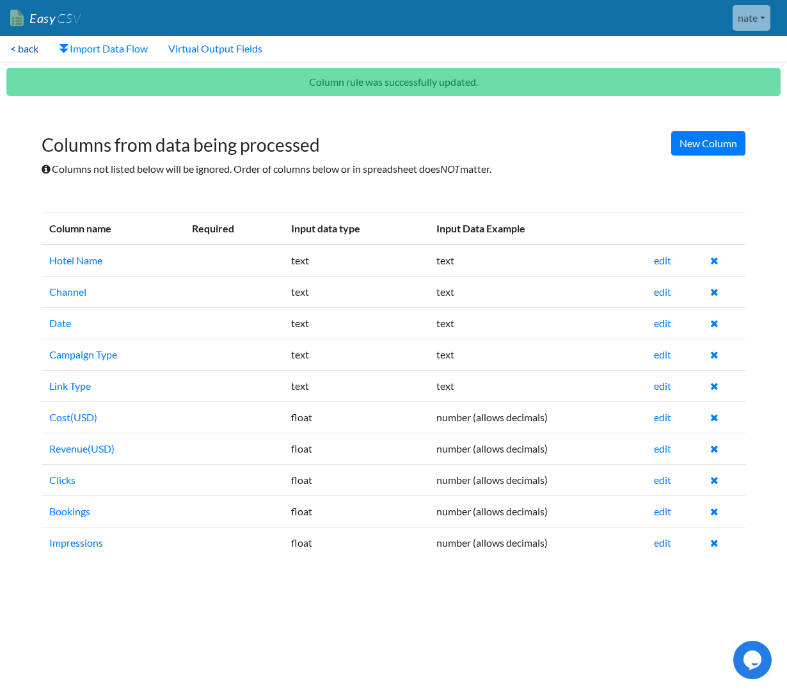
click at [25, 54] on link "< back" at bounding box center [24, 49] width 49 height 26
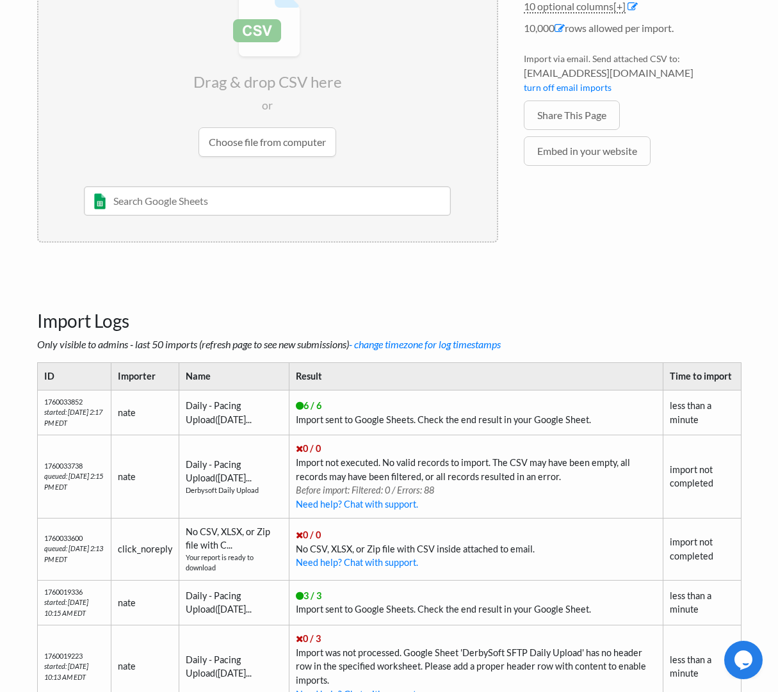
click at [181, 317] on h3 "Import Logs" at bounding box center [389, 305] width 704 height 54
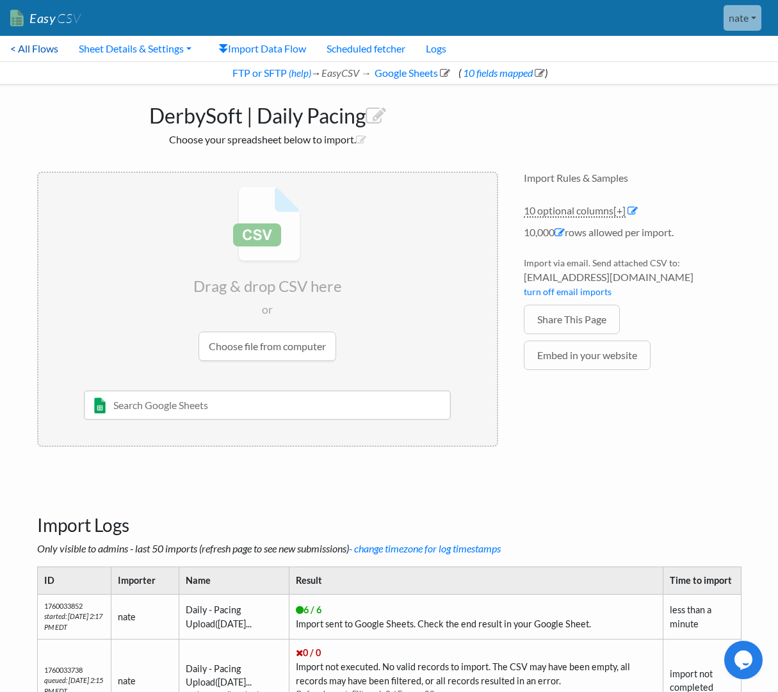
click at [48, 53] on link "< All Flows" at bounding box center [34, 49] width 68 height 26
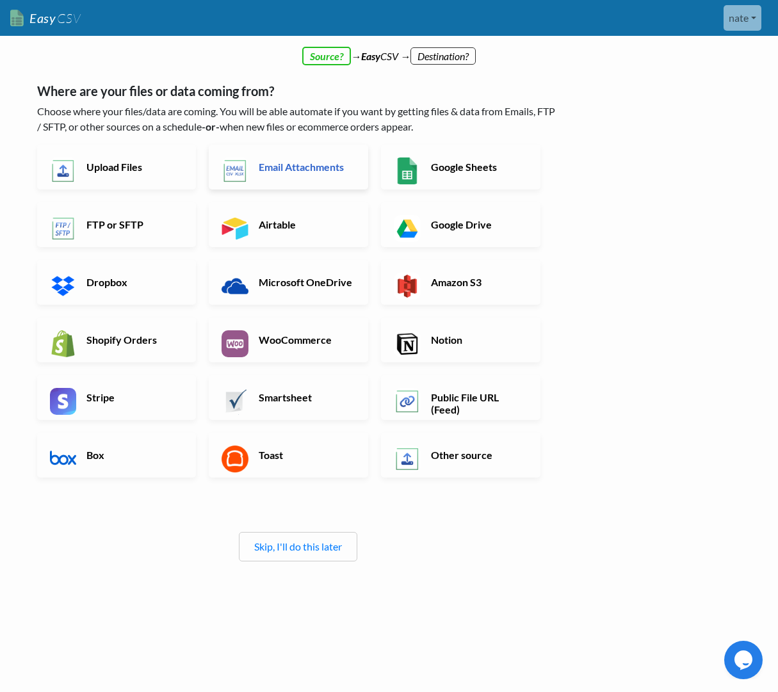
click at [293, 170] on h6 "Email Attachments" at bounding box center [305, 167] width 100 height 12
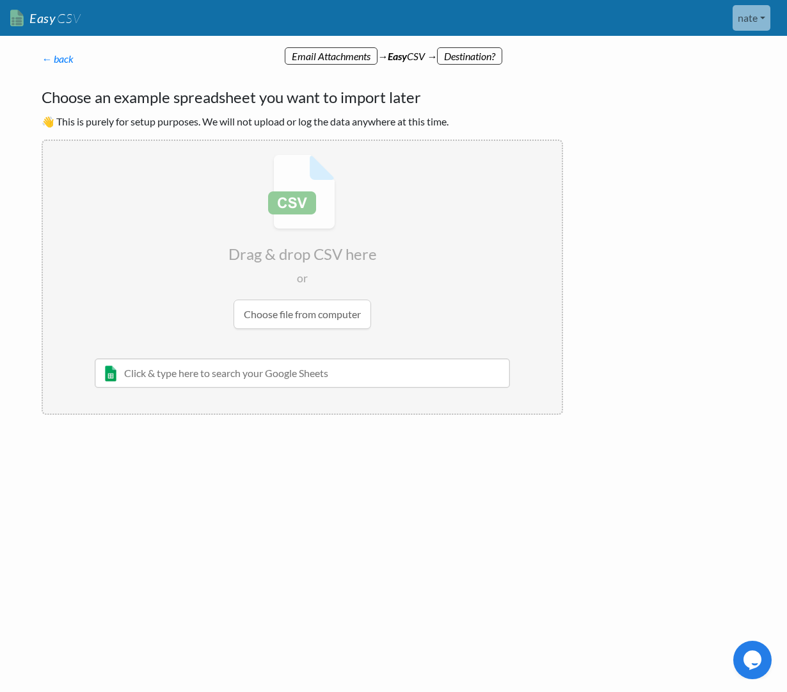
click at [278, 314] on input "file" at bounding box center [302, 242] width 519 height 202
click at [313, 316] on input "file" at bounding box center [302, 242] width 519 height 202
click at [235, 316] on input "file" at bounding box center [302, 242] width 519 height 202
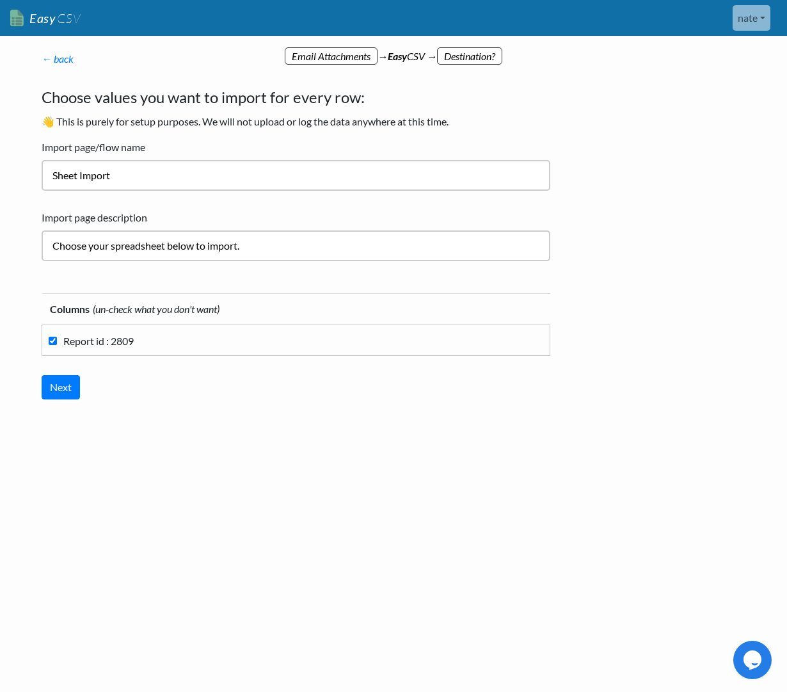
click at [339, 253] on input "Choose your spreadsheet below to import." at bounding box center [296, 245] width 509 height 31
click at [163, 347] on label "Report id : 2809" at bounding box center [296, 339] width 495 height 17
click at [57, 345] on input "Report id : 2809" at bounding box center [53, 341] width 8 height 8
checkbox input "false"
click at [253, 256] on input "Choose your spreadsheet below to import." at bounding box center [296, 245] width 509 height 31
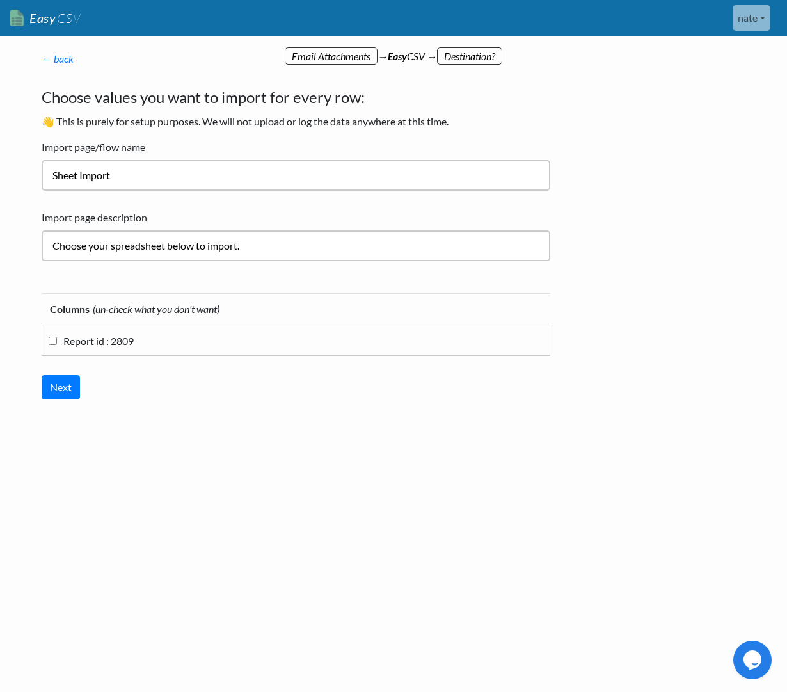
click at [196, 182] on input "Sheet Import" at bounding box center [296, 175] width 509 height 31
click at [61, 61] on link "← back" at bounding box center [58, 58] width 32 height 12
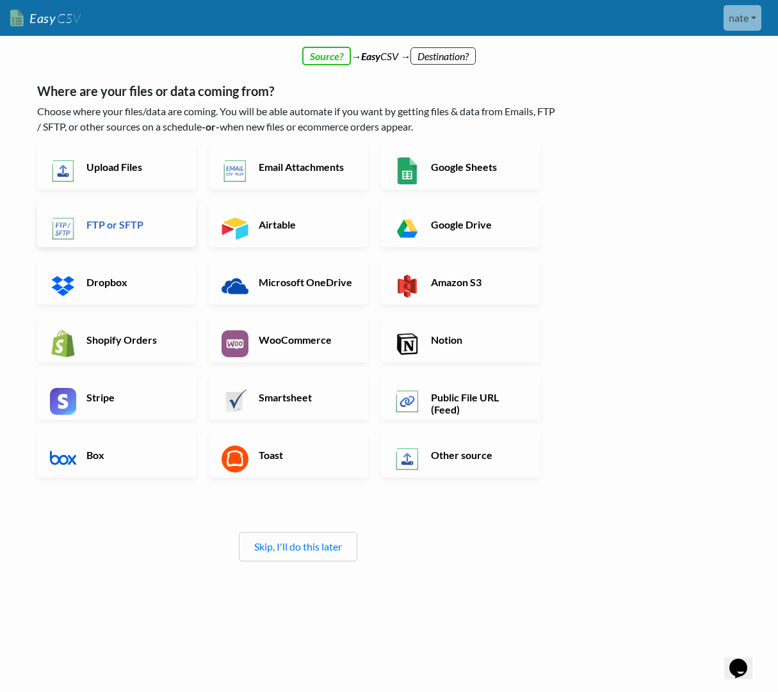
click at [108, 229] on h6 "FTP or SFTP" at bounding box center [133, 224] width 100 height 12
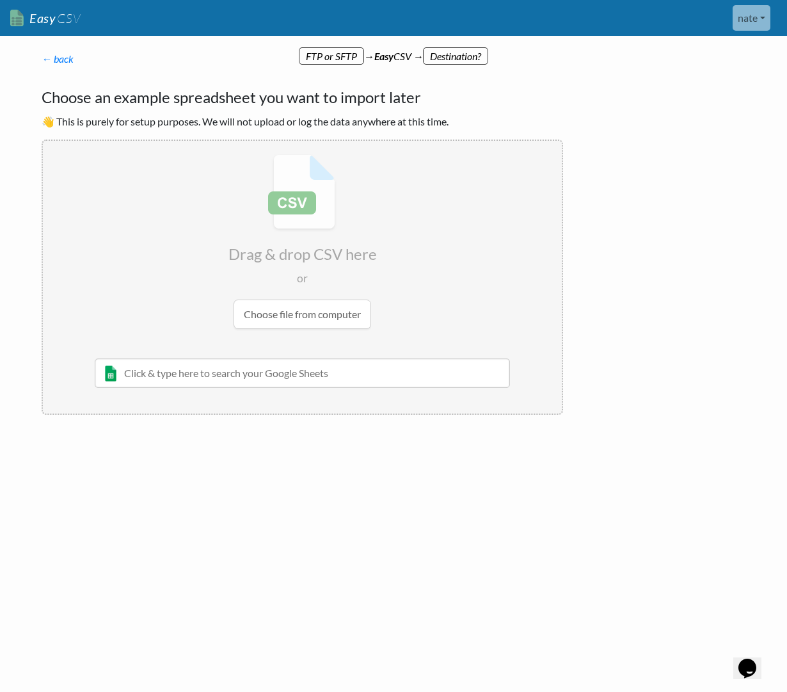
click at [268, 379] on input "text" at bounding box center [302, 372] width 415 height 29
click at [296, 321] on input "file" at bounding box center [302, 242] width 519 height 202
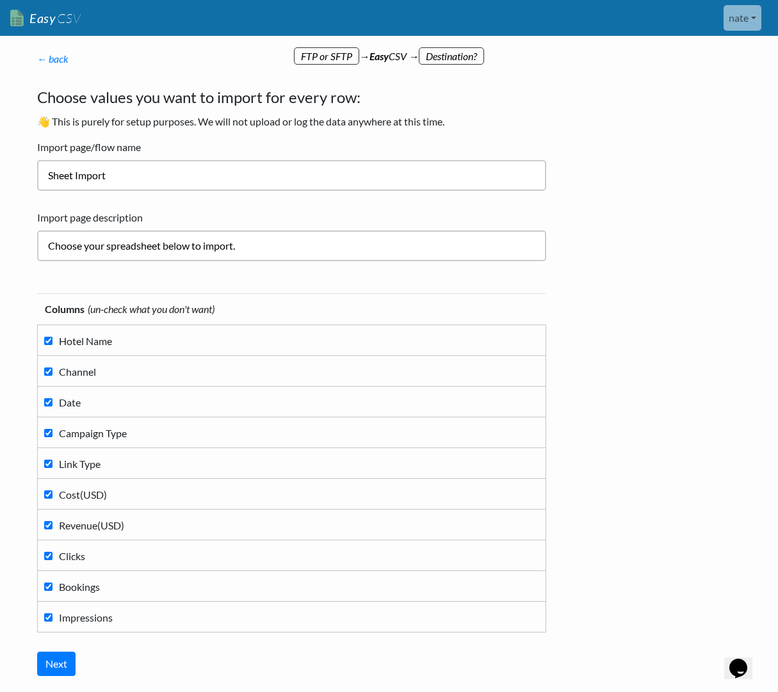
scroll to position [90, 0]
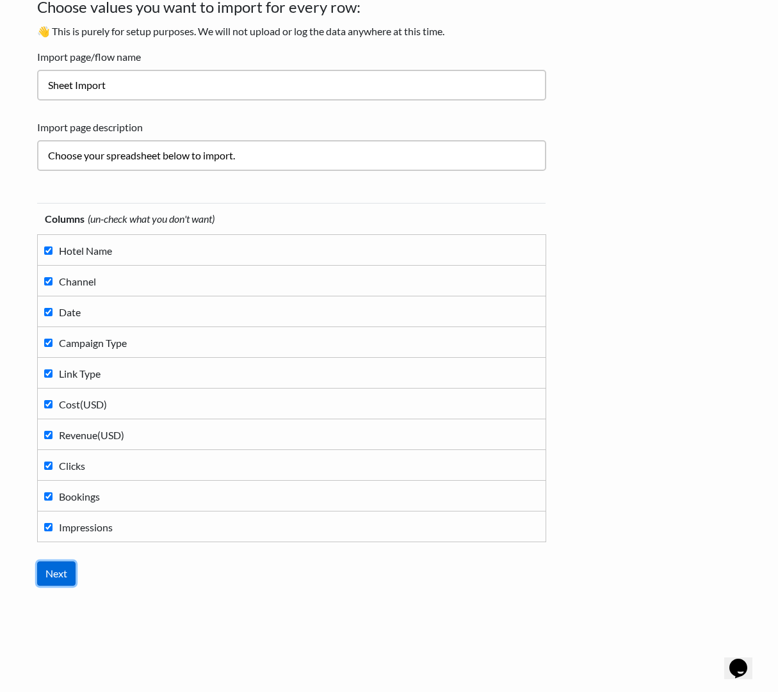
click at [47, 578] on input "Next" at bounding box center [56, 573] width 38 height 24
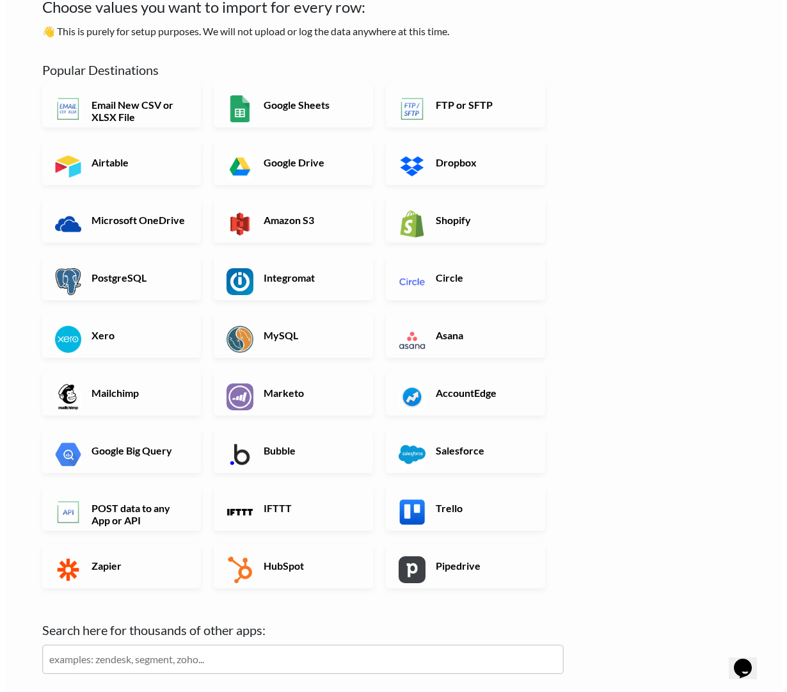
scroll to position [0, 0]
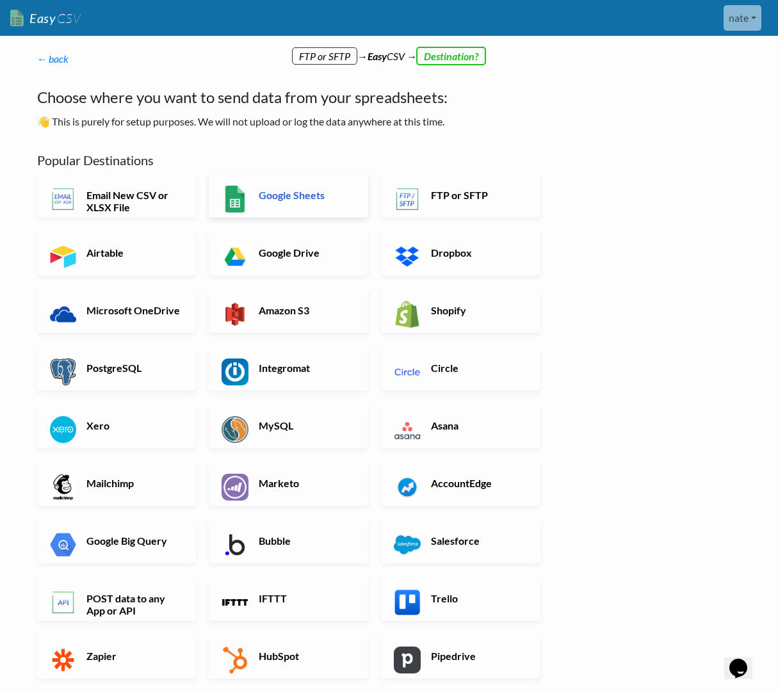
click at [312, 187] on link "Google Sheets" at bounding box center [288, 195] width 159 height 45
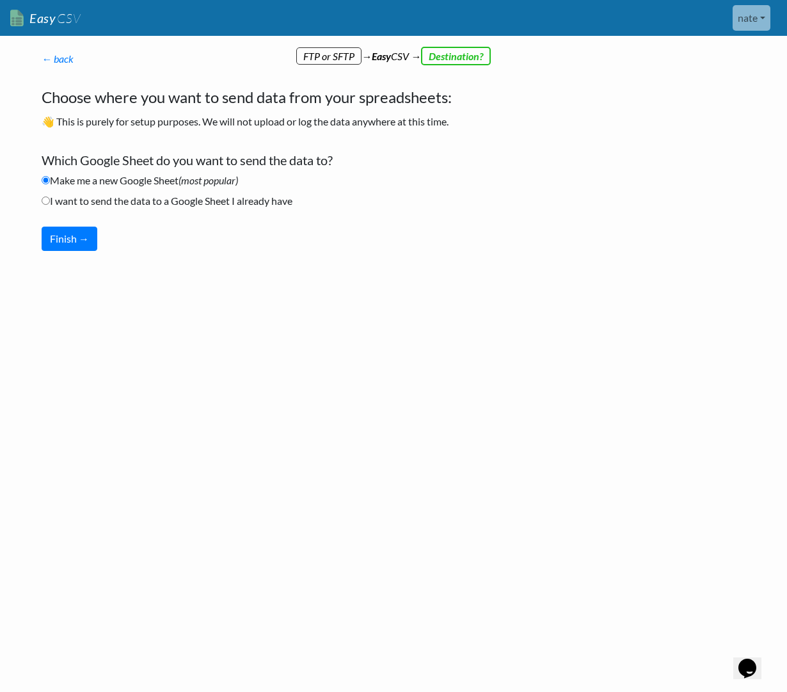
click at [145, 196] on label "I want to send the data to a Google Sheet I already have" at bounding box center [167, 200] width 251 height 15
click at [50, 196] on input "I want to send the data to a Google Sheet I already have" at bounding box center [46, 200] width 8 height 8
radio input "true"
click at [83, 229] on button "Finish →" at bounding box center [70, 239] width 56 height 24
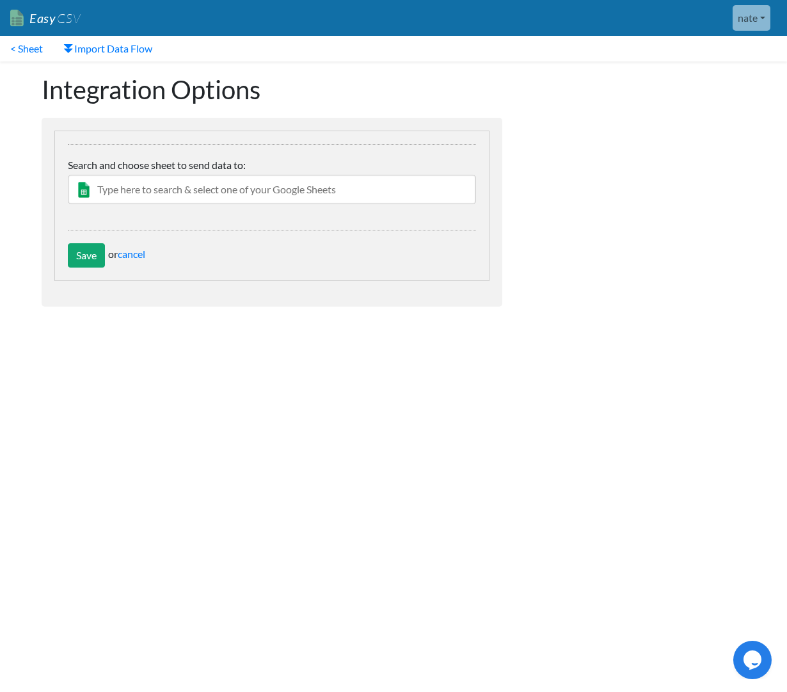
click at [245, 191] on input "text" at bounding box center [272, 189] width 408 height 29
click at [408, 186] on input "text" at bounding box center [272, 189] width 408 height 29
paste input "DerbySoft SFTP Daily Upload"
type input "DerbySoft SFTP Daily Upload"
click at [72, 258] on input "Save" at bounding box center [86, 255] width 37 height 24
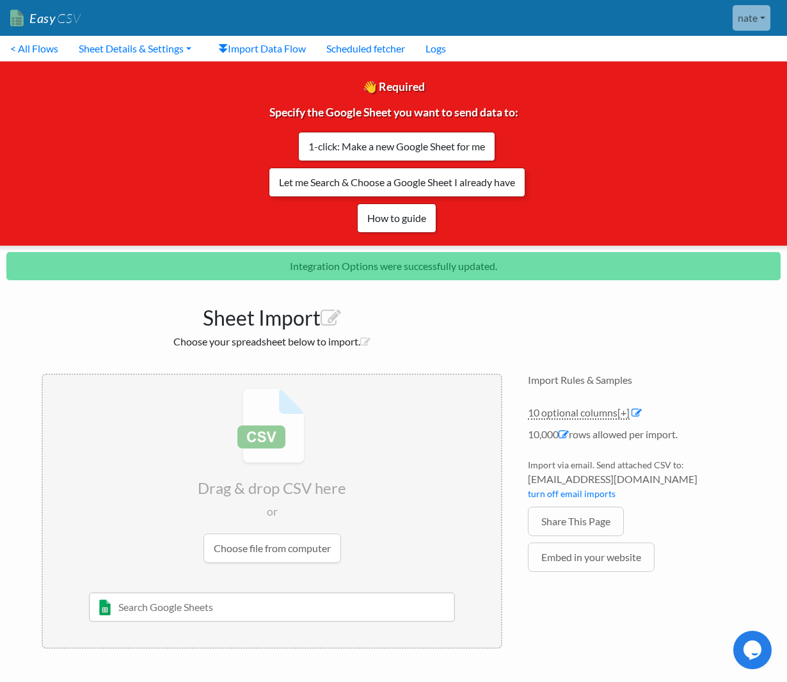
click at [372, 191] on link "Let me Search & Choose a Google Sheet I already have" at bounding box center [397, 182] width 257 height 29
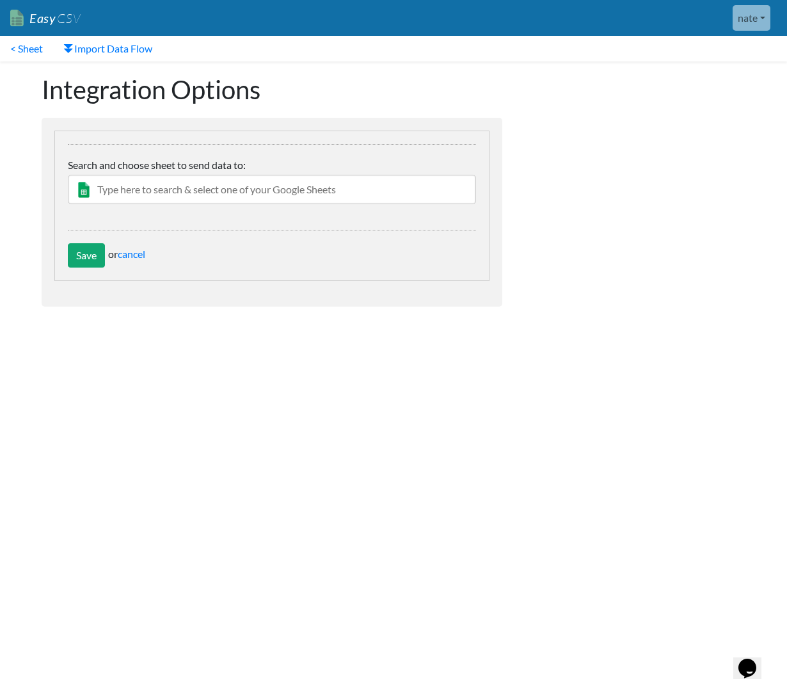
click at [137, 200] on input "text" at bounding box center [272, 189] width 408 height 29
paste input "DerbySoft SFTP Daily Upload"
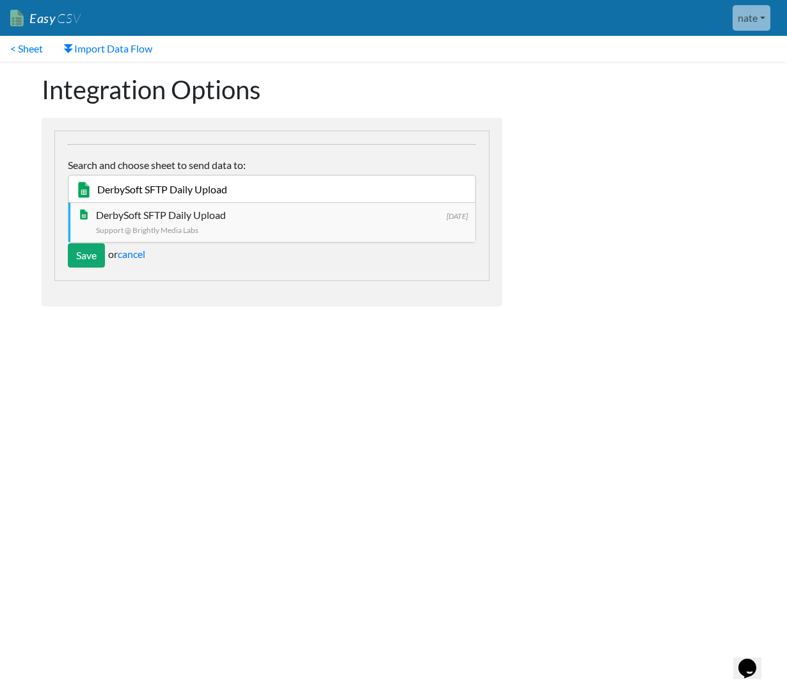
type input "DerbySoft SFTP Daily Upload"
click at [157, 222] on div "DerbySoft SFTP Daily Upload" at bounding box center [282, 214] width 372 height 15
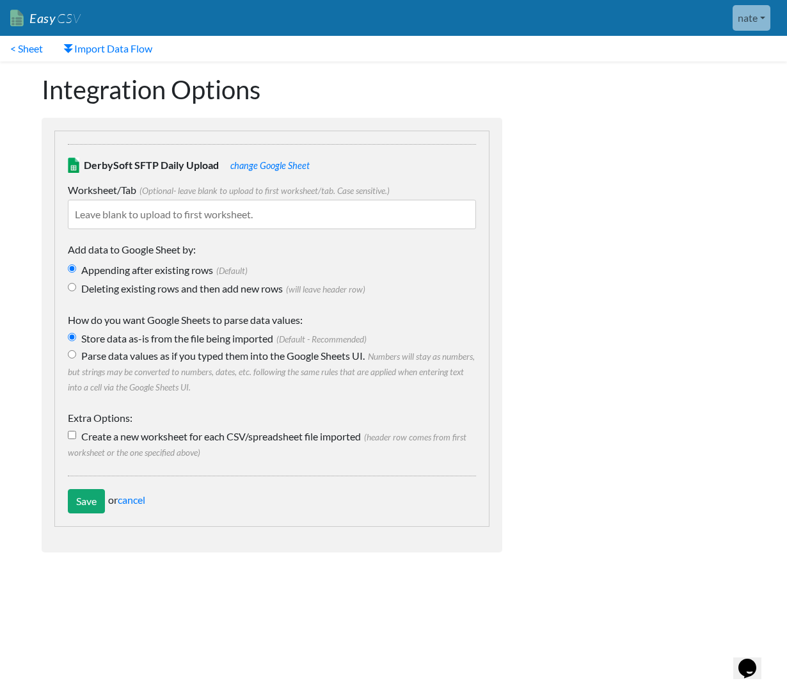
click at [132, 291] on label "Deleting existing rows and then add new rows (will leave header row)" at bounding box center [272, 288] width 408 height 15
click at [76, 291] on input "Deleting existing rows and then add new rows (will leave header row)" at bounding box center [72, 287] width 8 height 8
radio input "true"
click at [83, 501] on input "Save" at bounding box center [86, 501] width 37 height 24
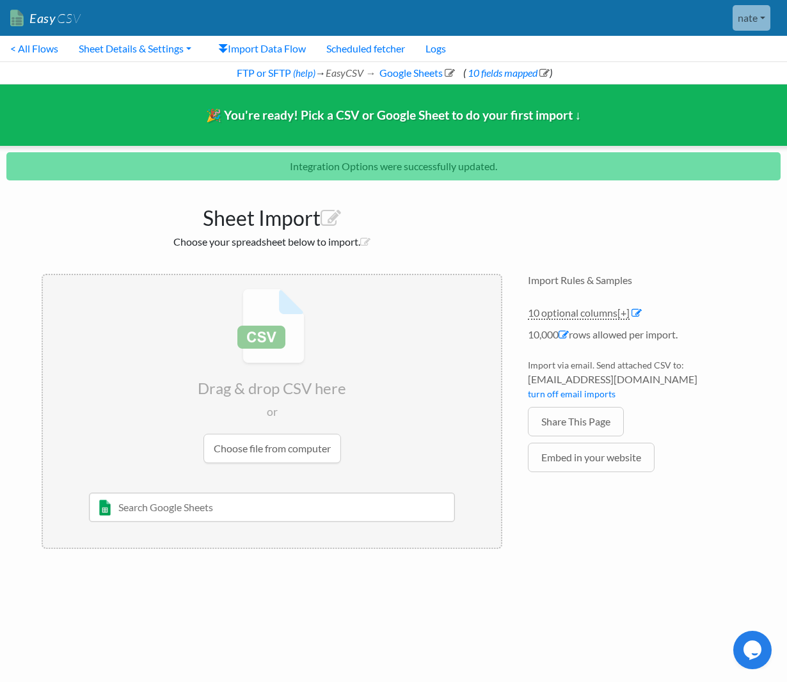
click at [560, 572] on html "Easy CSV nate Brightly Media Labs All Flows All CSV Generators Business & Plan …" at bounding box center [393, 286] width 787 height 572
click at [119, 58] on link "Sheet Details & Settings" at bounding box center [134, 49] width 133 height 26
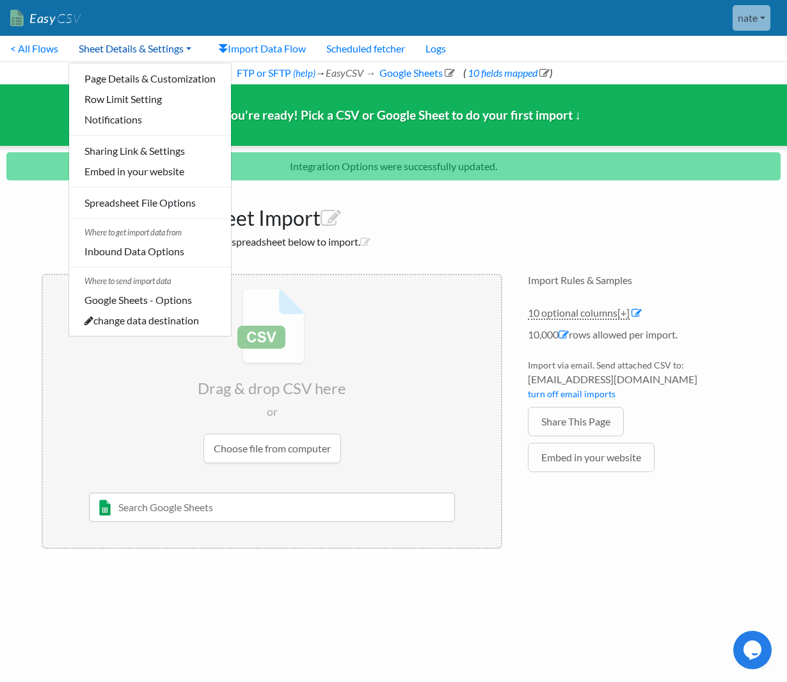
click at [119, 58] on link "Sheet Details & Settings" at bounding box center [134, 49] width 133 height 26
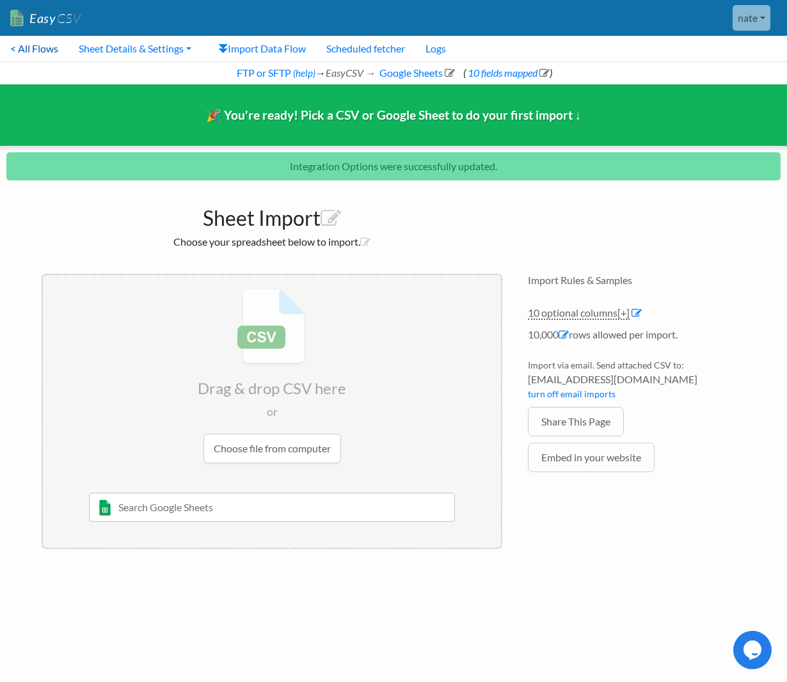
click at [27, 53] on link "< All Flows" at bounding box center [34, 49] width 68 height 26
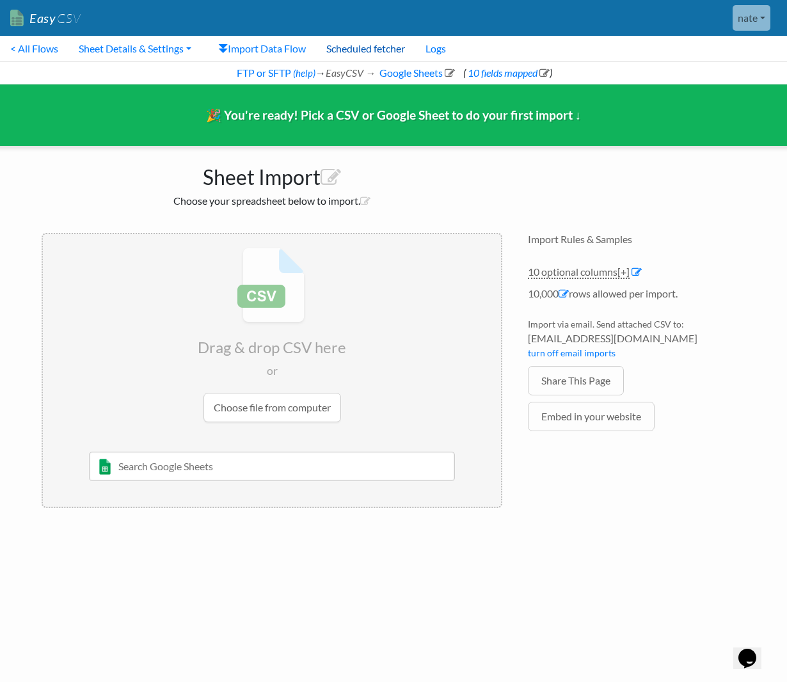
click at [361, 43] on link "Scheduled fetcher" at bounding box center [365, 49] width 99 height 26
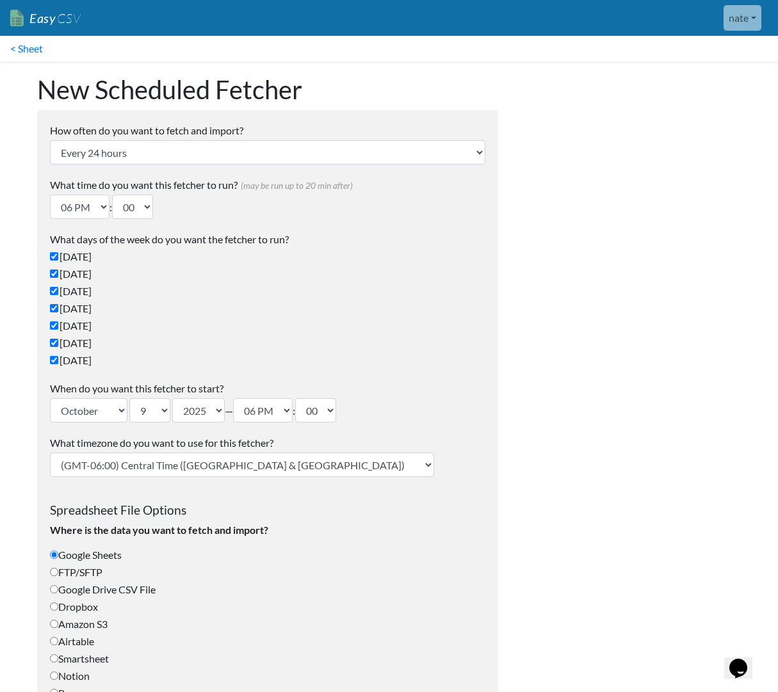
type input "[EMAIL_ADDRESS][DOMAIN_NAME]"
click at [273, 148] on select "Every 24 hours Every 4 hours Every hour Every 10-20 minutes Every 1 week Every …" at bounding box center [267, 152] width 435 height 24
click at [50, 140] on select "Every 24 hours Every 4 hours Every hour Every 10-20 minutes Every 1 week Every …" at bounding box center [267, 152] width 435 height 24
click at [273, 148] on select "Every 24 hours Every 4 hours Every hour Every 10-20 minutes Every 1 week Every …" at bounding box center [267, 152] width 435 height 24
select select "1_hour"
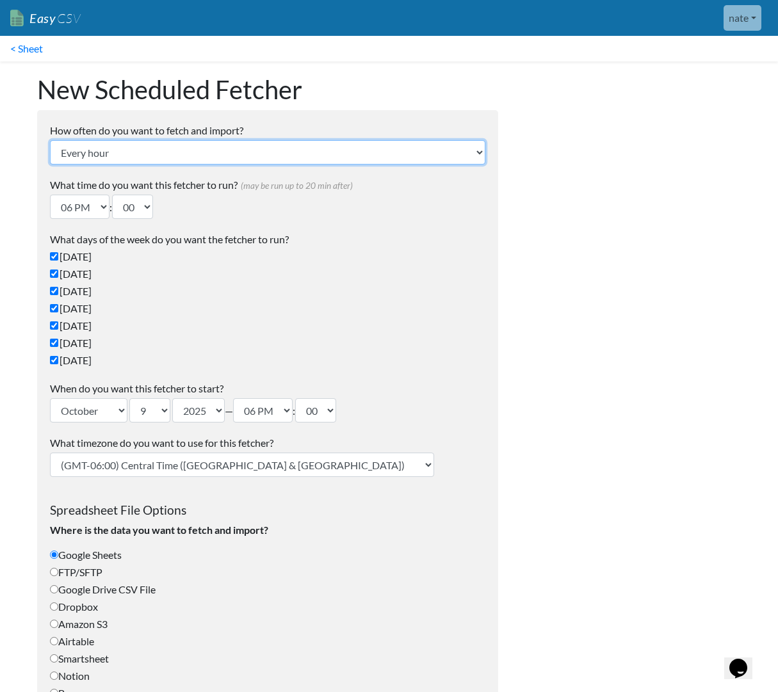
click at [50, 140] on select "Every 24 hours Every 4 hours Every hour Every 10-20 minutes Every 1 week Every …" at bounding box center [267, 152] width 435 height 24
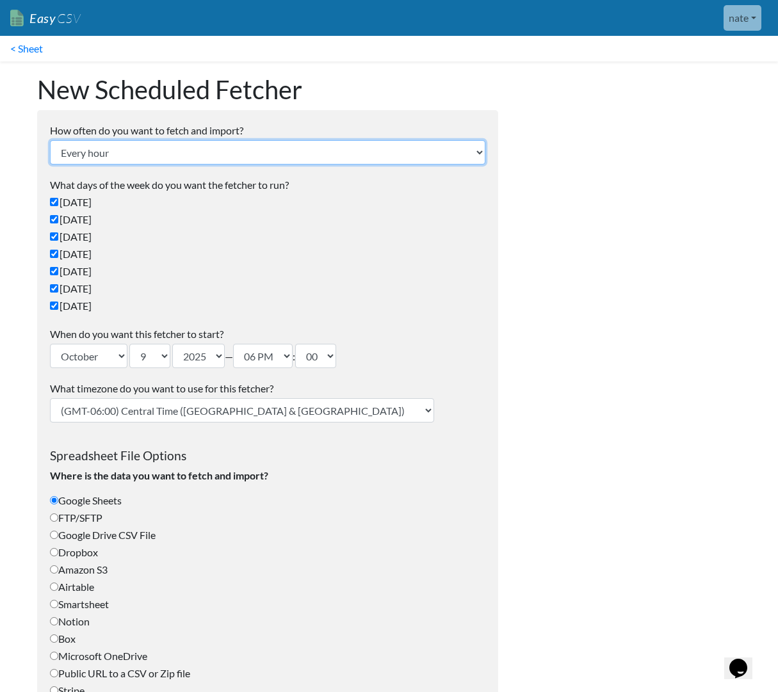
scroll to position [299, 0]
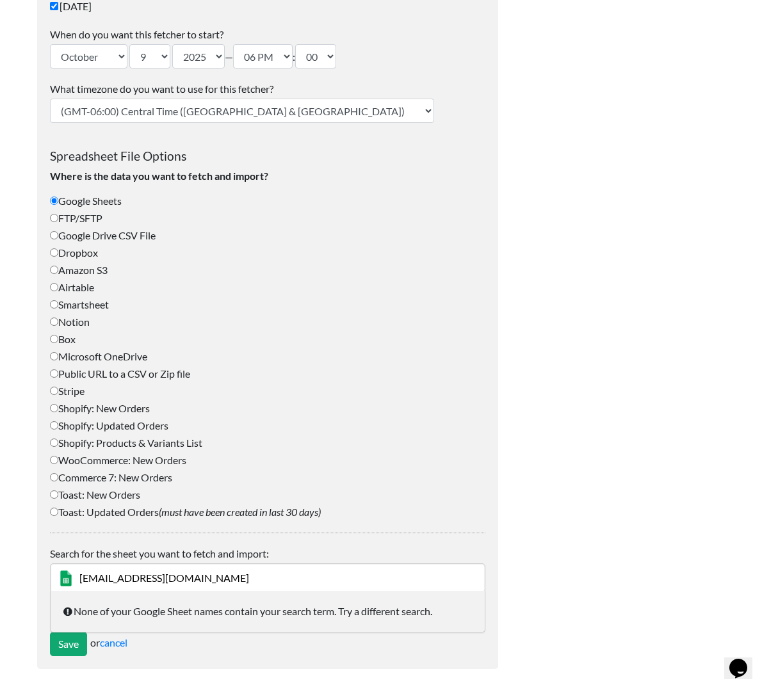
click at [79, 224] on label "FTP/SFTP" at bounding box center [267, 218] width 435 height 15
click at [58, 222] on input "FTP/SFTP" at bounding box center [54, 218] width 8 height 8
radio input "true"
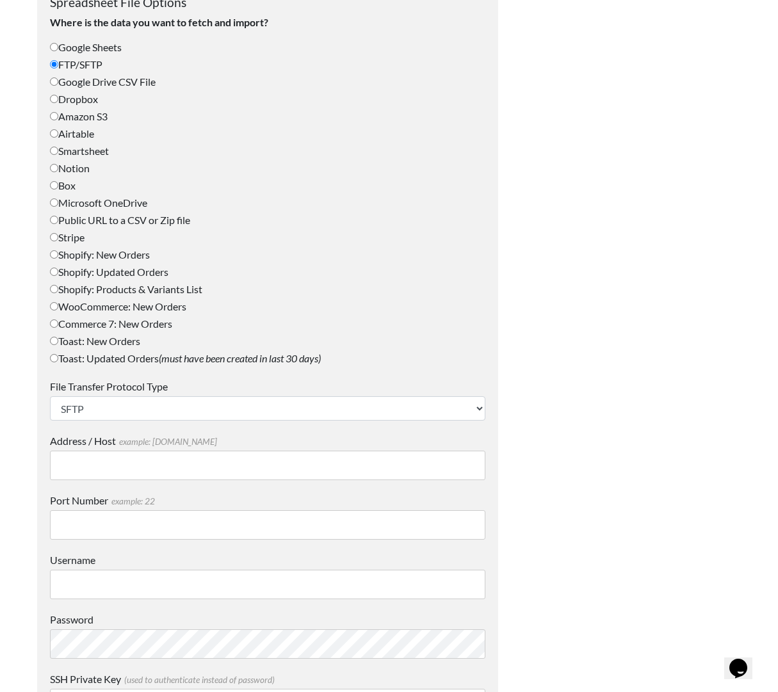
scroll to position [507, 0]
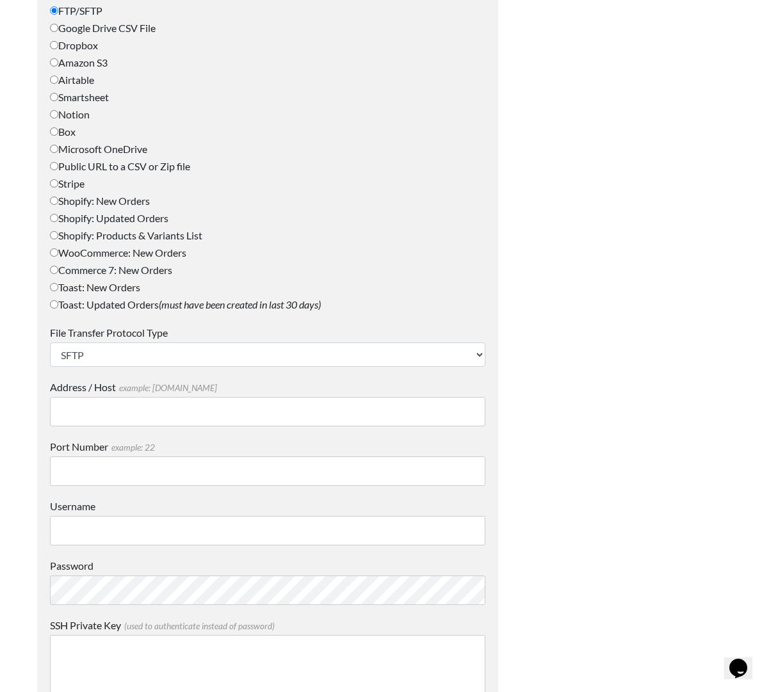
click at [317, 408] on input "Address / Host example: mydomain.com" at bounding box center [267, 411] width 435 height 29
paste input "eu-central-1.sftpcloud.io"
type input "eu-central-1.sftpcloud.io"
click at [293, 511] on label "Username" at bounding box center [267, 506] width 435 height 15
click at [293, 516] on input "Username" at bounding box center [267, 530] width 435 height 29
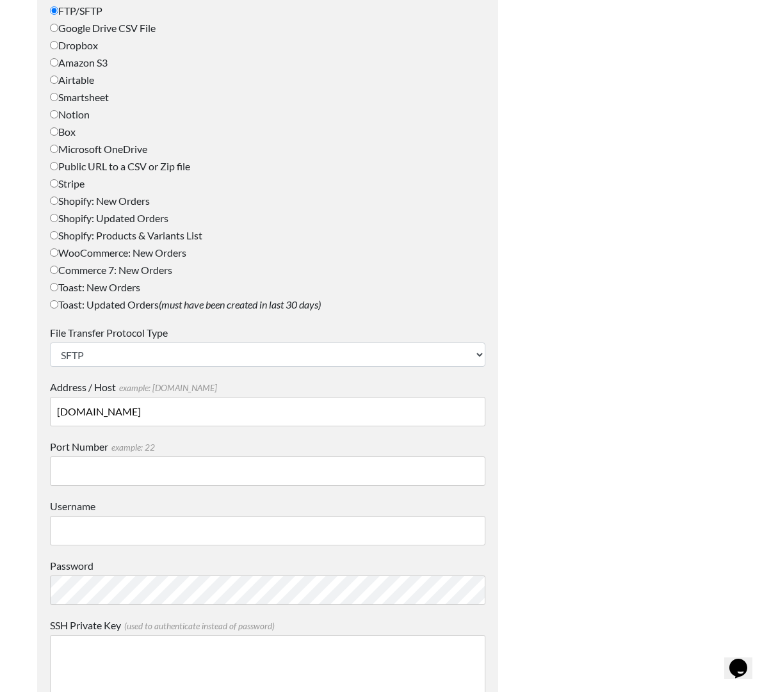
click at [287, 529] on input "Username" at bounding box center [267, 530] width 435 height 29
paste input "53ac6b845e5b4a069a59c4ba096fba81"
type input "53ac6b845e5b4a069a59c4ba096fba81"
click at [276, 475] on input "Port Number example: 22" at bounding box center [267, 470] width 435 height 29
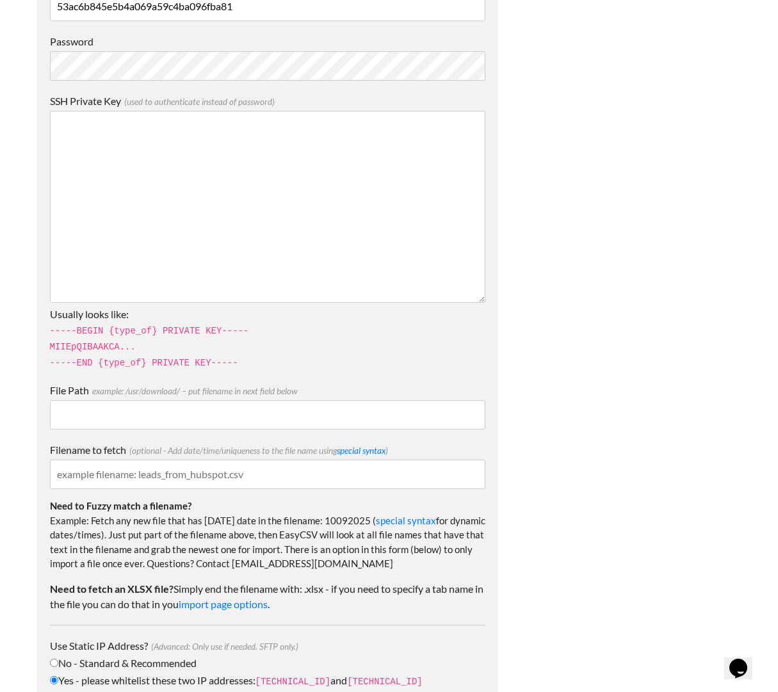
scroll to position [1085, 0]
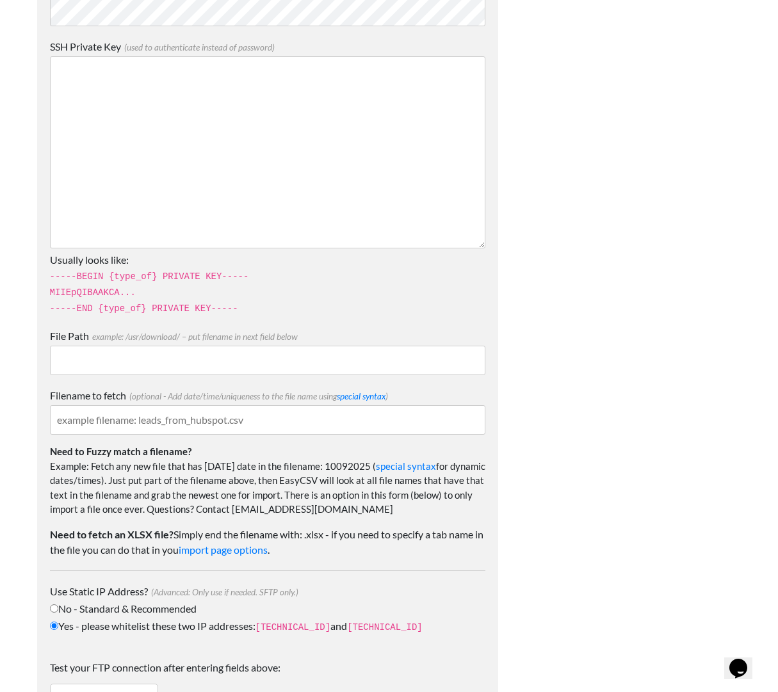
type input "22"
click at [248, 364] on input "File Path example: /usr/download/ – put filename in next field below" at bounding box center [267, 360] width 435 height 29
type input "/ds"
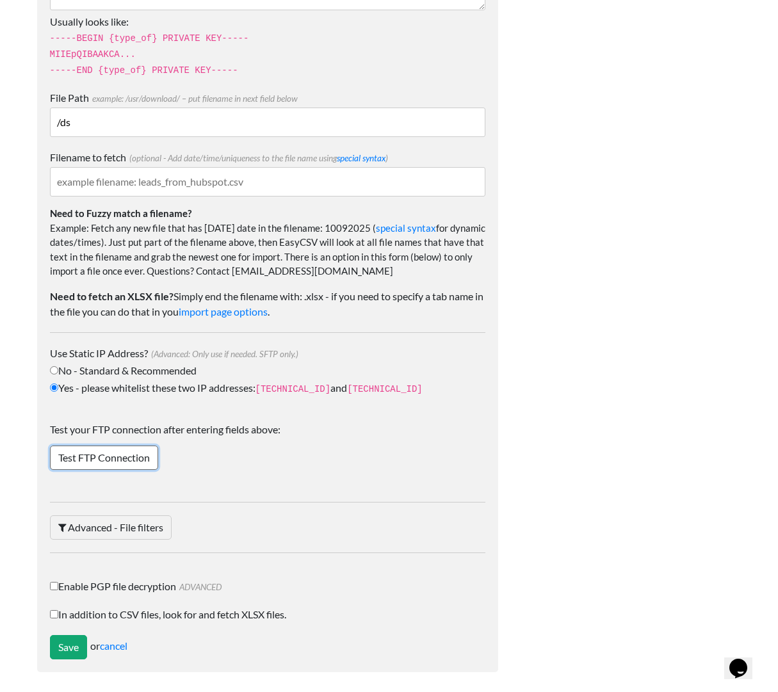
click at [104, 445] on link "Test FTP Connection" at bounding box center [104, 457] width 108 height 24
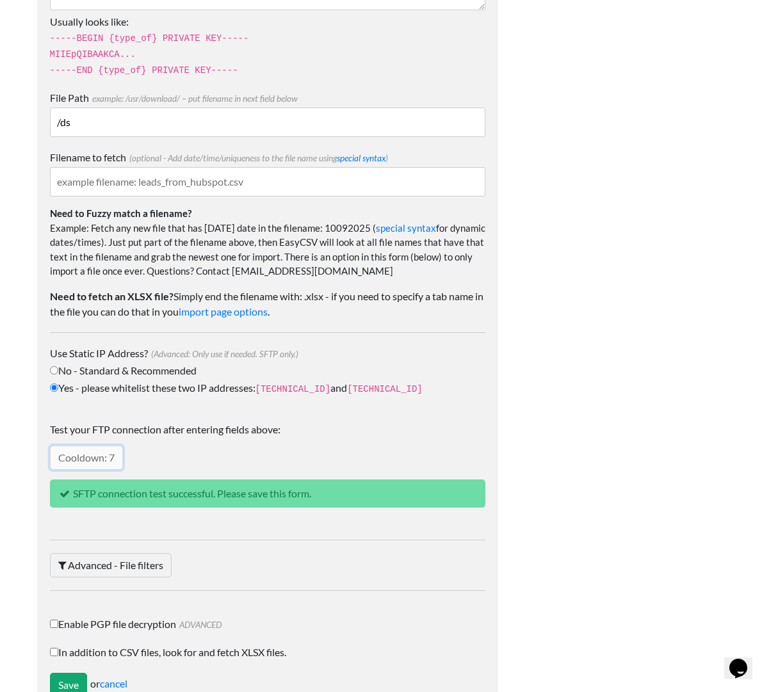
scroll to position [1361, 0]
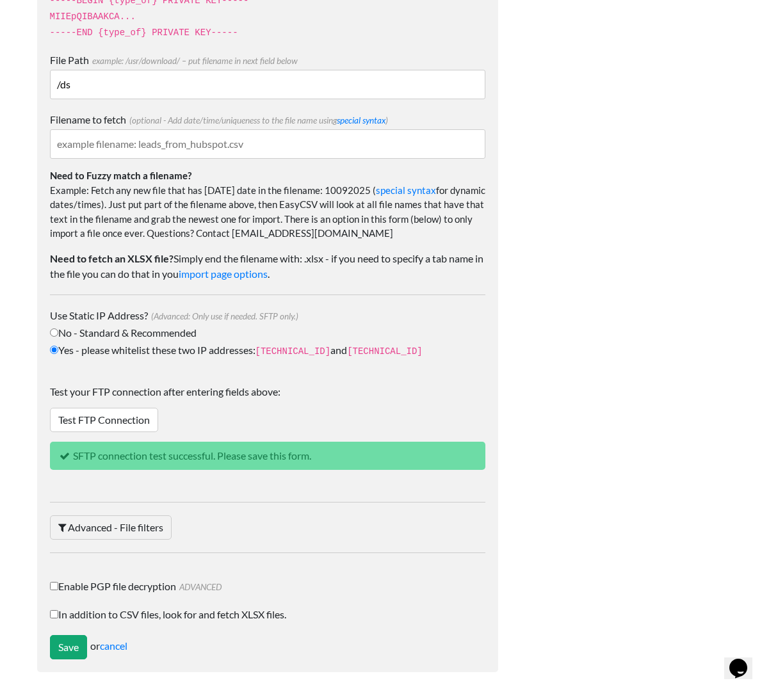
click at [369, 106] on div "File Transfer Protocol Type SFTP FTP FTPS Address / Host example: mydomain.com …" at bounding box center [267, 46] width 435 height 1151
drag, startPoint x: 143, startPoint y: 193, endPoint x: 353, endPoint y: 189, distance: 209.9
click at [353, 189] on p "Need to Fuzzy match a filename? Example: Fetch any new file that has today's da…" at bounding box center [267, 200] width 435 height 82
click at [118, 527] on link "Advanced - File filters" at bounding box center [111, 527] width 122 height 24
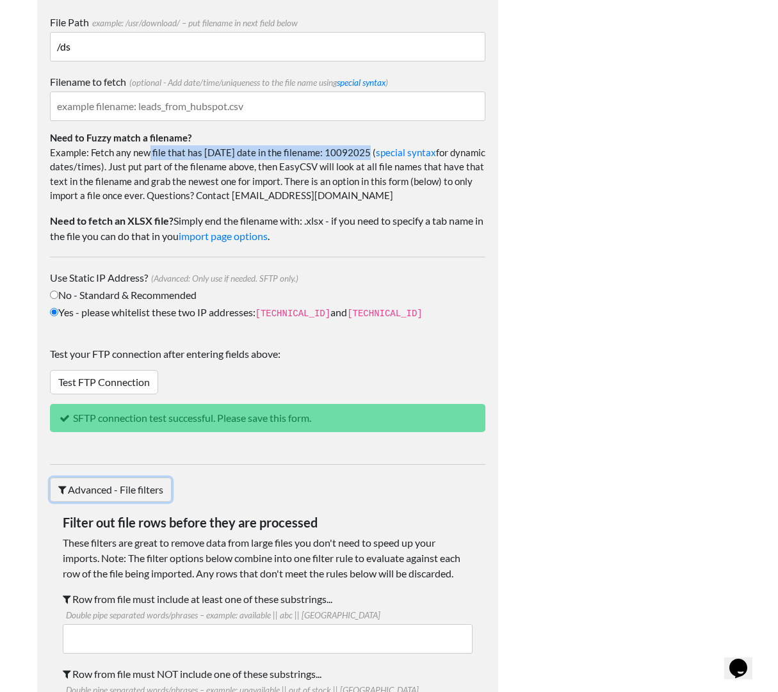
scroll to position [1199, 0]
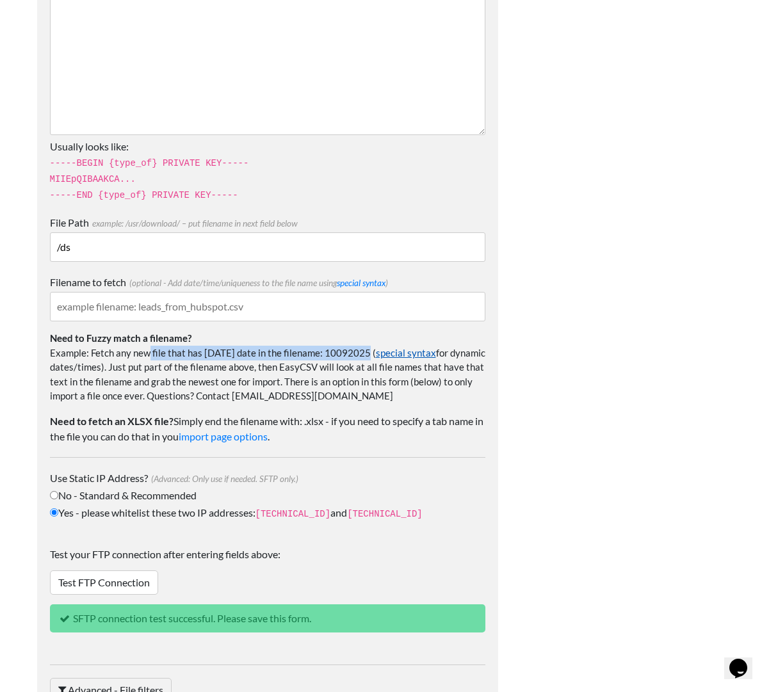
click at [383, 353] on link "special syntax" at bounding box center [406, 353] width 60 height 12
click at [267, 367] on p "Need to Fuzzy match a filename? Example: Fetch any new file that has today's da…" at bounding box center [267, 362] width 435 height 82
click at [220, 304] on input "Filename to fetch (optional - Add date/time/uniqueness to the file name using s…" at bounding box center [267, 306] width 435 height 29
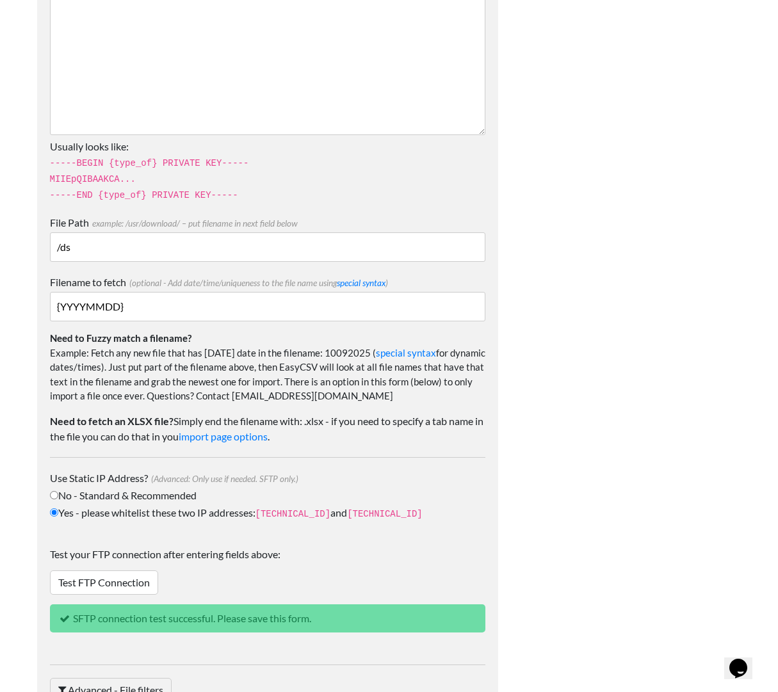
type input "{YYYYMMDD}"
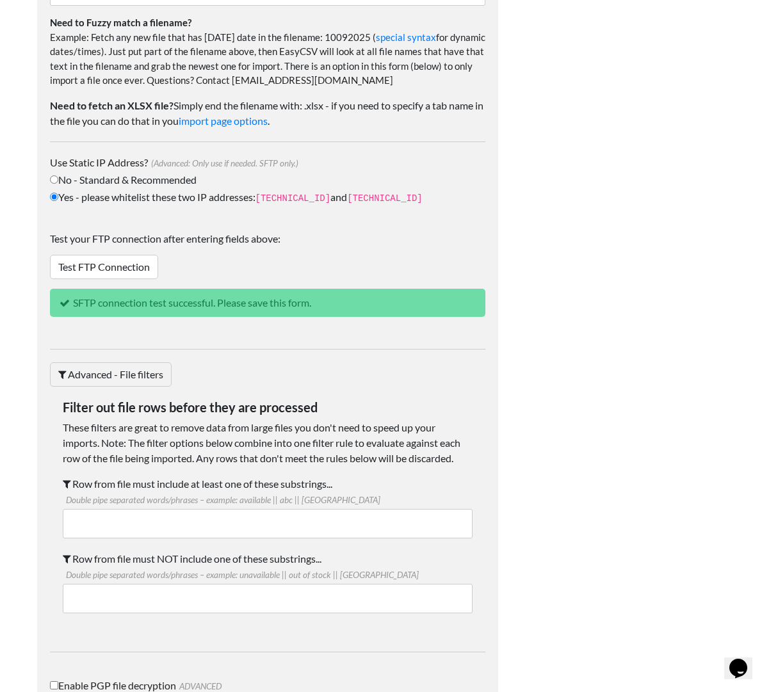
scroll to position [1613, 0]
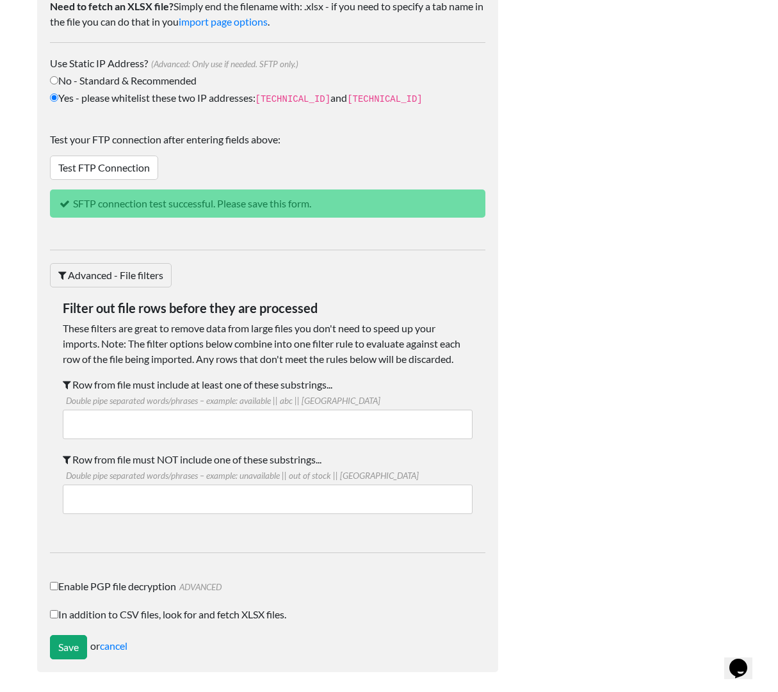
click at [70, 650] on input "Save" at bounding box center [68, 647] width 37 height 24
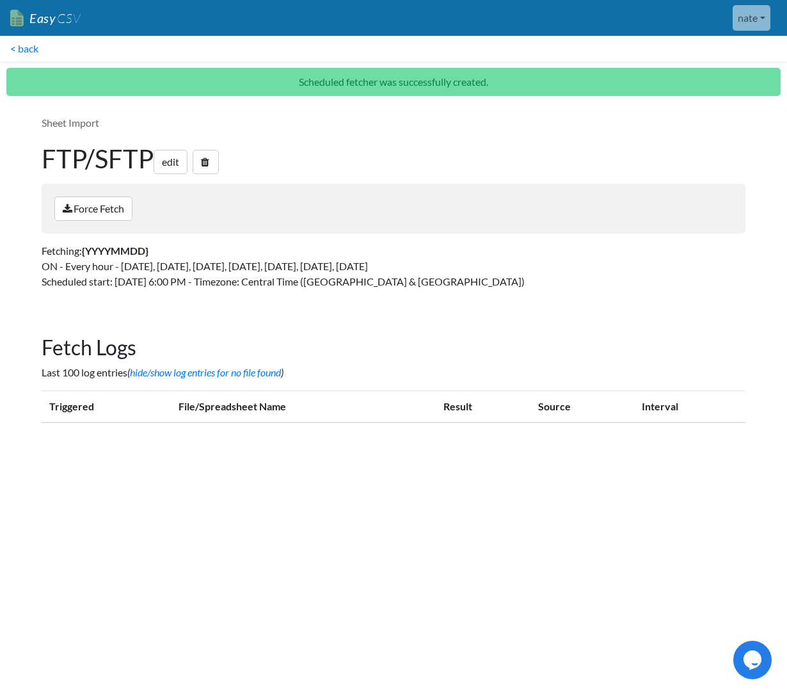
click at [464, 456] on html "Easy CSV nate Brightly Media Labs All Flows All CSV Generators Business & Plan …" at bounding box center [393, 228] width 787 height 456
click at [113, 212] on link "Force Fetch" at bounding box center [93, 208] width 78 height 24
click at [573, 456] on html "Easy CSV nate Brightly Media Labs All Flows All CSV Generators Business & Plan …" at bounding box center [393, 228] width 787 height 456
click at [417, 456] on html "Easy CSV nate Brightly Media Labs All Flows All CSV Generators Business & Plan …" at bounding box center [393, 228] width 787 height 456
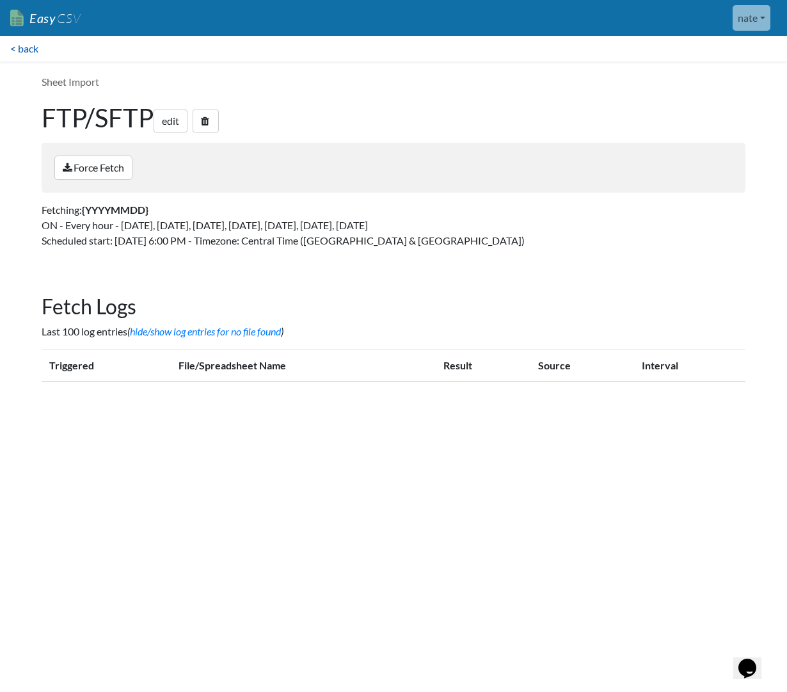
click at [26, 49] on link "< back" at bounding box center [24, 49] width 49 height 26
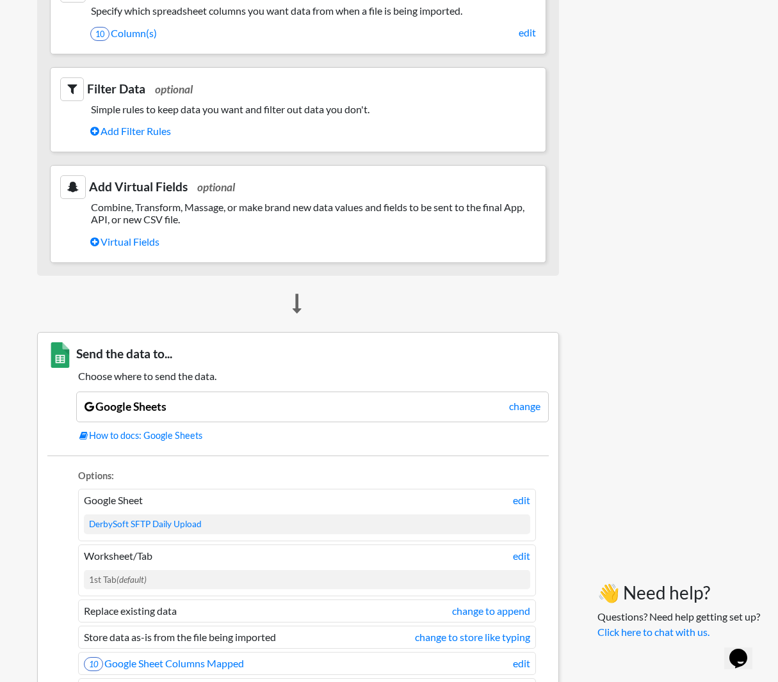
scroll to position [800, 0]
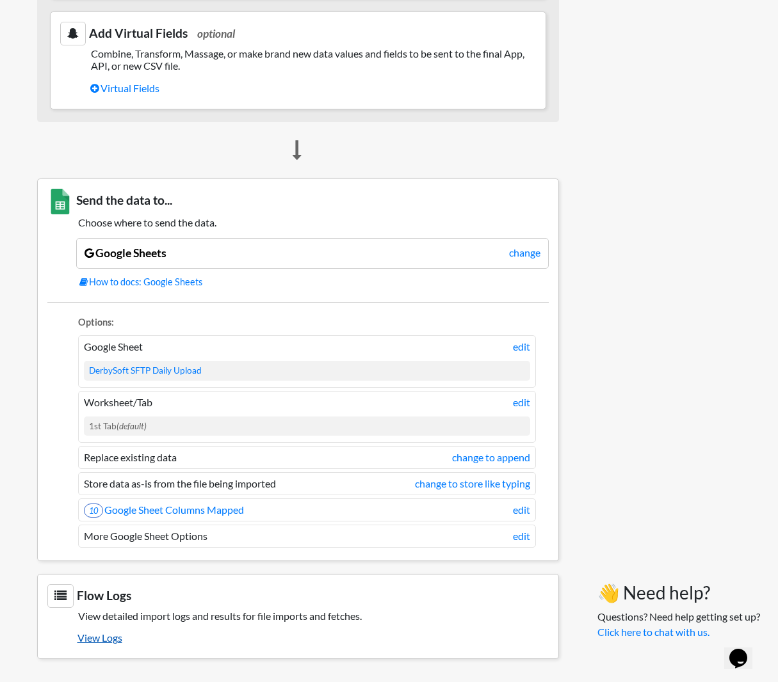
click at [94, 633] on link "View Logs" at bounding box center [312, 638] width 471 height 22
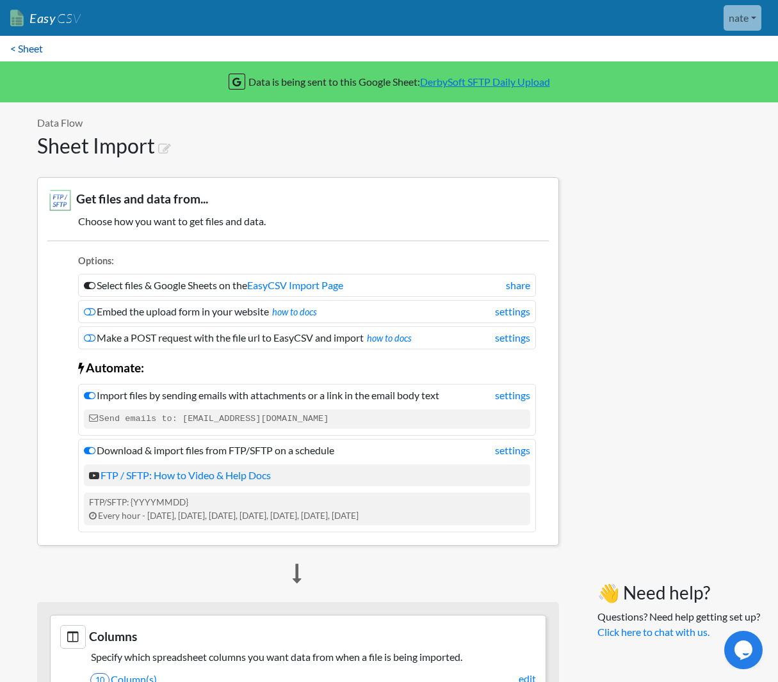
click at [11, 43] on link "< Sheet" at bounding box center [26, 49] width 53 height 26
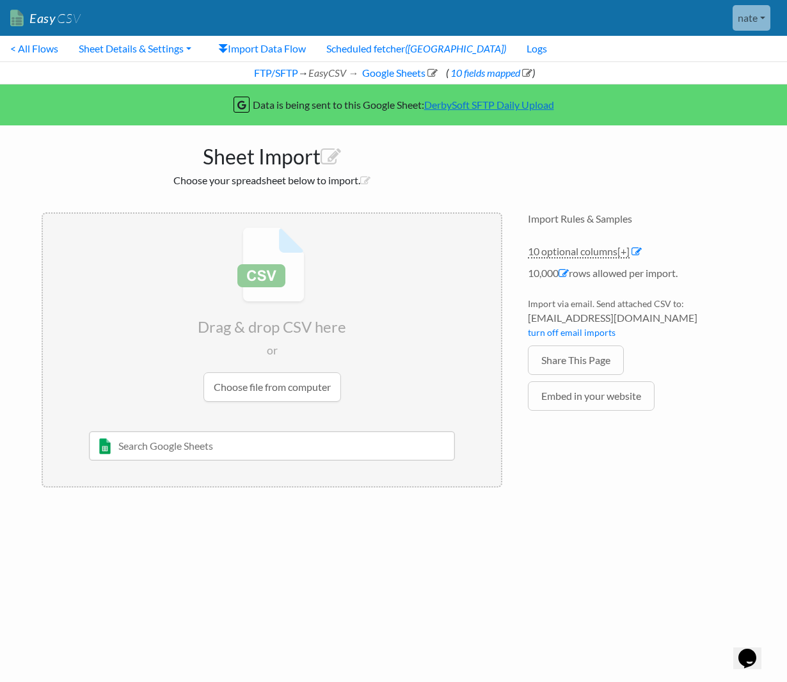
click at [517, 109] on link "DerbySoft SFTP Daily Upload" at bounding box center [489, 105] width 130 height 12
click at [162, 49] on link "Sheet Details & Settings" at bounding box center [134, 49] width 133 height 26
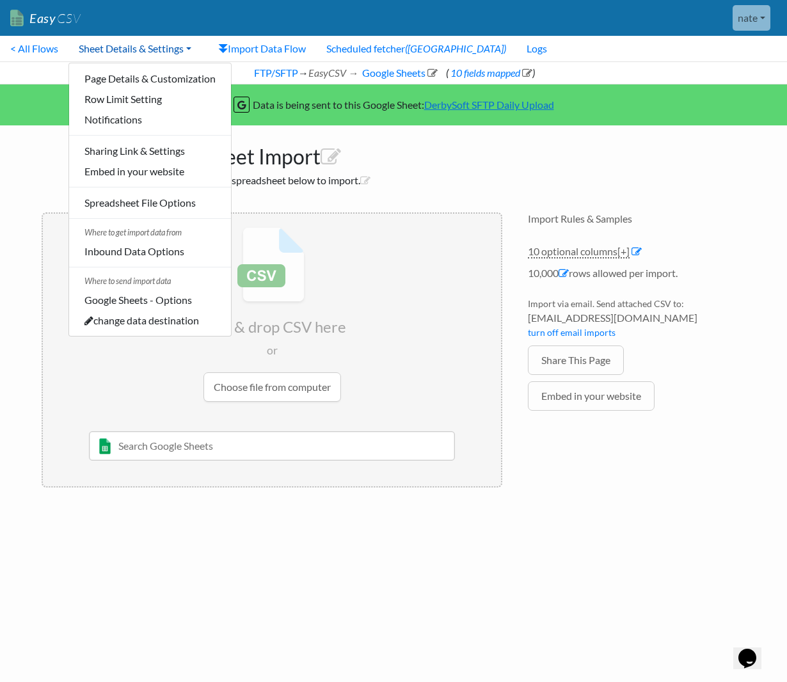
click at [162, 49] on link "Sheet Details & Settings" at bounding box center [134, 49] width 133 height 26
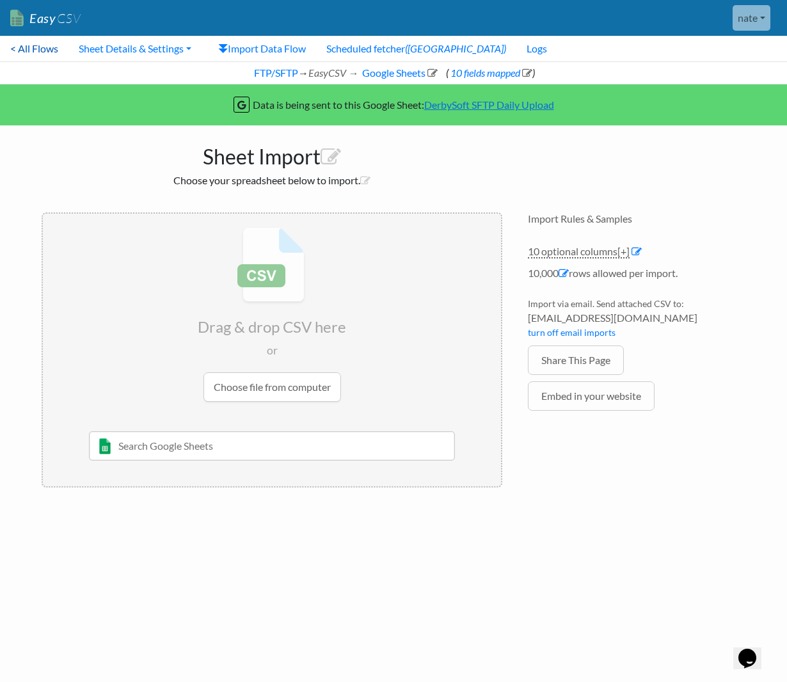
click at [47, 47] on link "< All Flows" at bounding box center [34, 49] width 68 height 26
drag, startPoint x: 390, startPoint y: 111, endPoint x: 398, endPoint y: 111, distance: 8.3
click at [393, 111] on div "Data is being sent to this Google Sheet: DerbySoft SFTP Daily Upload" at bounding box center [393, 104] width 806 height 41
click at [210, 106] on div "Data is being sent to this Google Sheet: DerbySoft SFTP Daily Upload" at bounding box center [393, 104] width 806 height 41
click at [264, 67] on link "FTP/SFTP" at bounding box center [275, 73] width 46 height 12
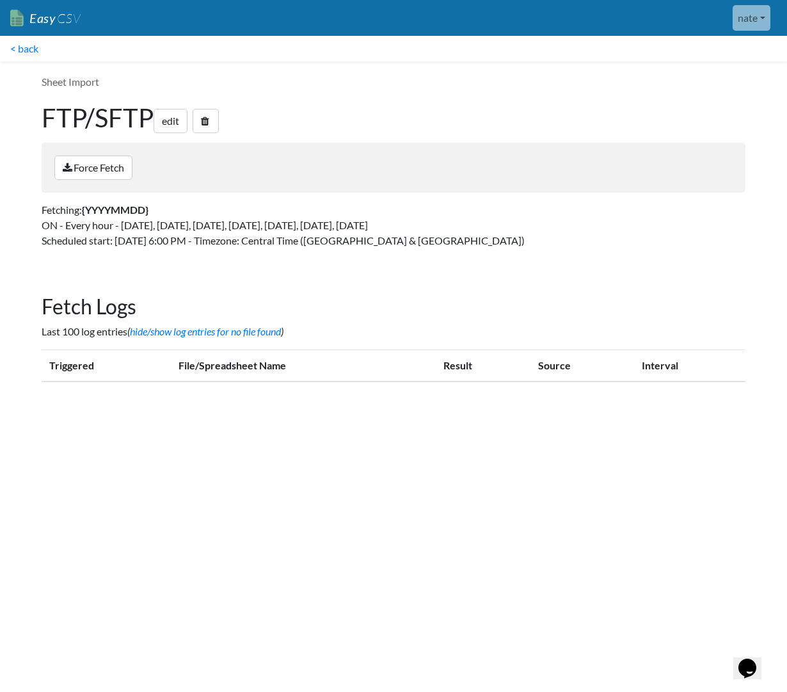
click at [253, 284] on div "Fetch Logs Last 100 log entries ( hide/show log entries for no file found ) Tri…" at bounding box center [394, 344] width 730 height 124
click at [119, 173] on link "Force Fetch" at bounding box center [93, 168] width 78 height 24
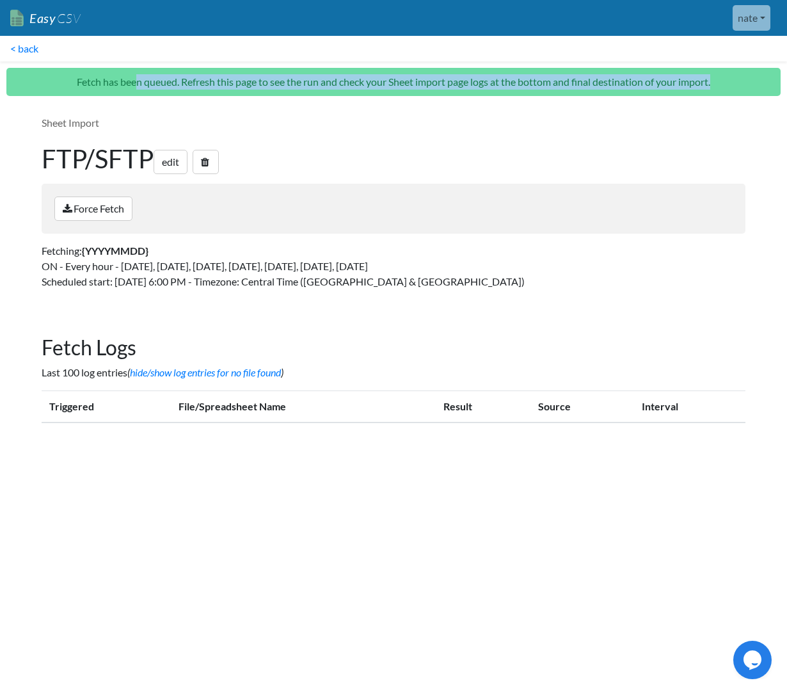
drag, startPoint x: 132, startPoint y: 85, endPoint x: 325, endPoint y: 159, distance: 206.8
click at [323, 90] on p "Fetch has been queued. Refresh this page to see the run and check your Sheet im…" at bounding box center [393, 82] width 774 height 28
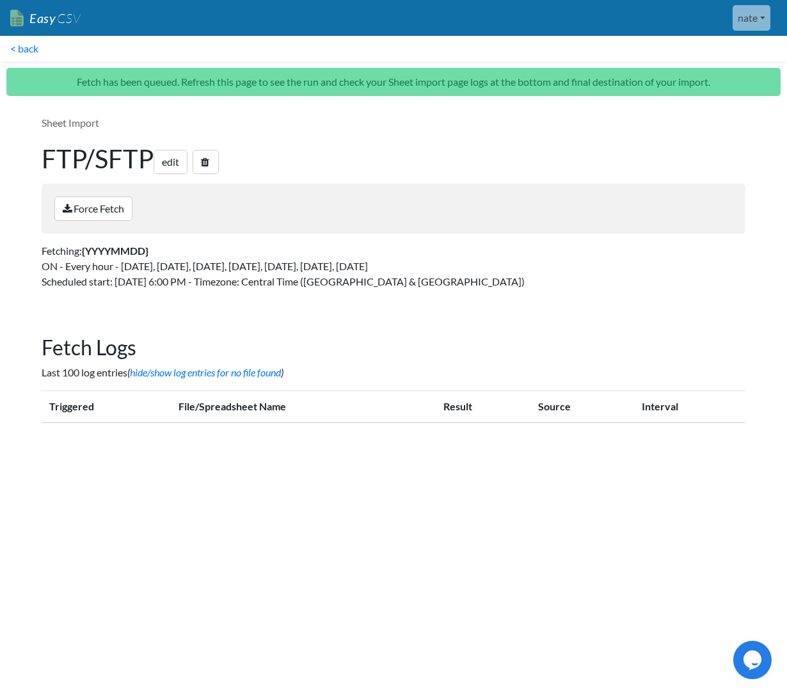
click at [347, 319] on main "Sheet Import FTP/SFTP edit Force Fetch Fetching: {YYYYMMDD} ON - Every hour - […" at bounding box center [394, 274] width 730 height 344
click at [163, 163] on link "edit" at bounding box center [171, 162] width 34 height 24
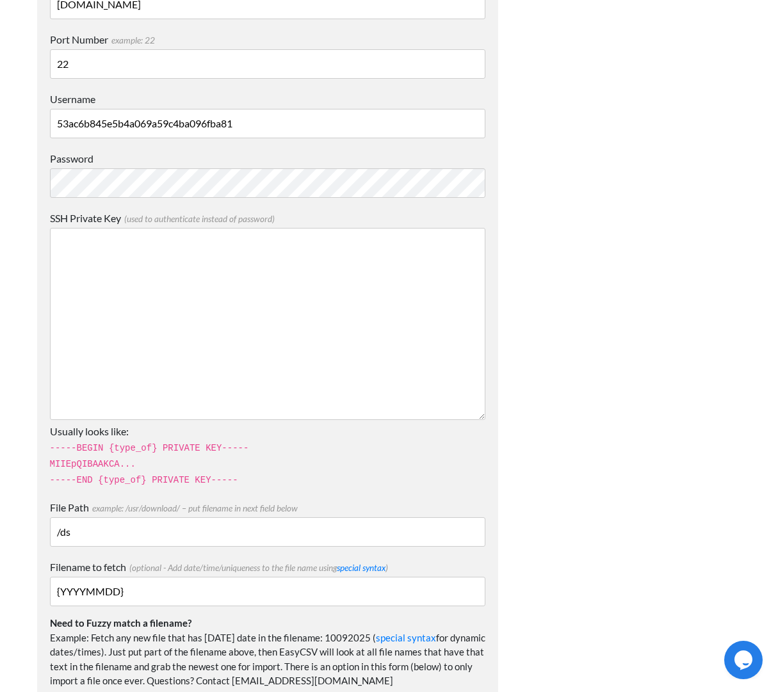
scroll to position [996, 0]
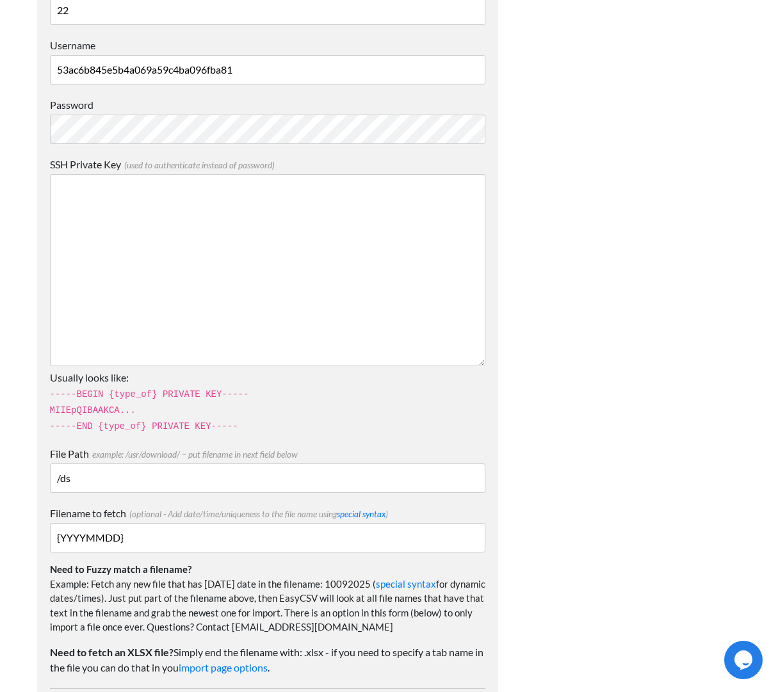
click at [180, 495] on div "File Transfer Protocol Type SFTP FTP FTPS Address / Host example: [DOMAIN_NAME]…" at bounding box center [267, 420] width 435 height 1113
click at [182, 483] on input "/ds" at bounding box center [267, 477] width 435 height 29
type input "/"
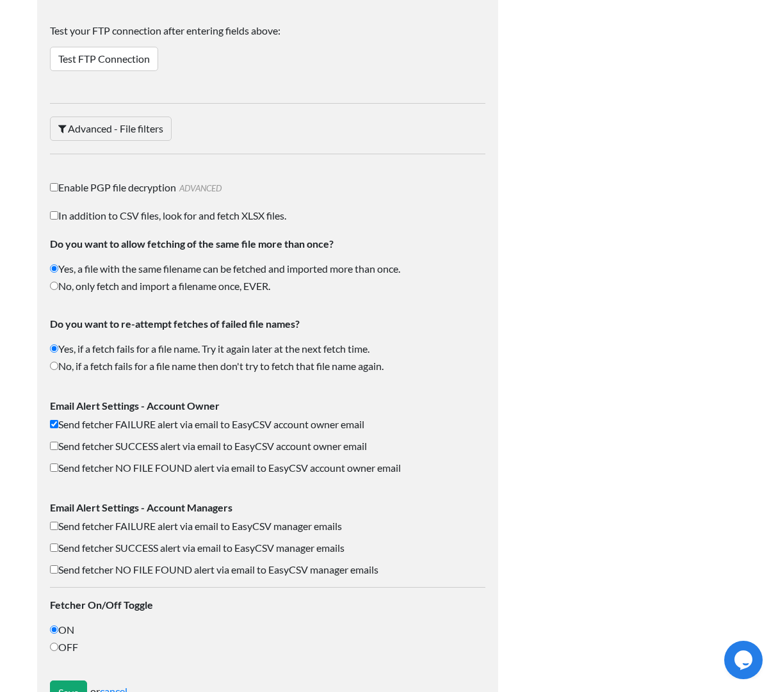
scroll to position [1796, 0]
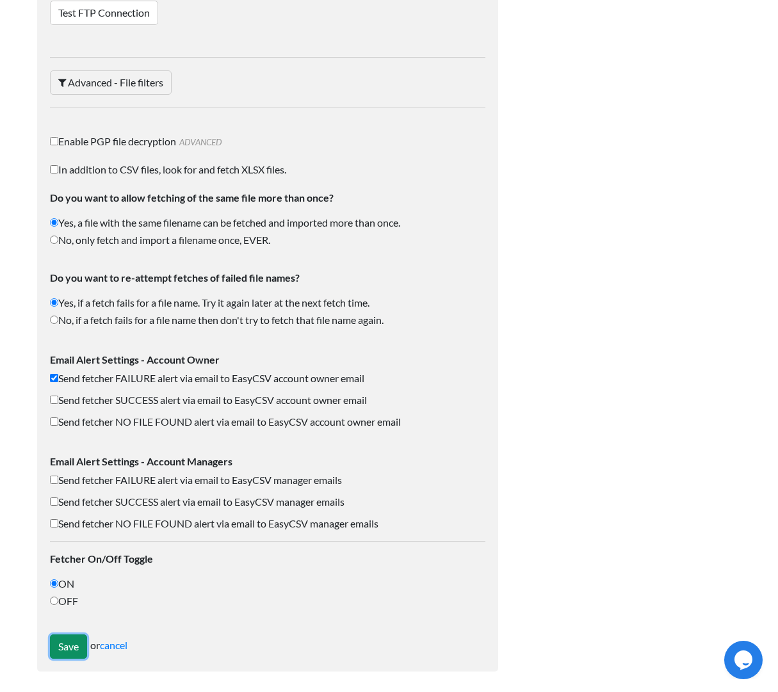
click at [61, 639] on input "Save" at bounding box center [68, 646] width 37 height 24
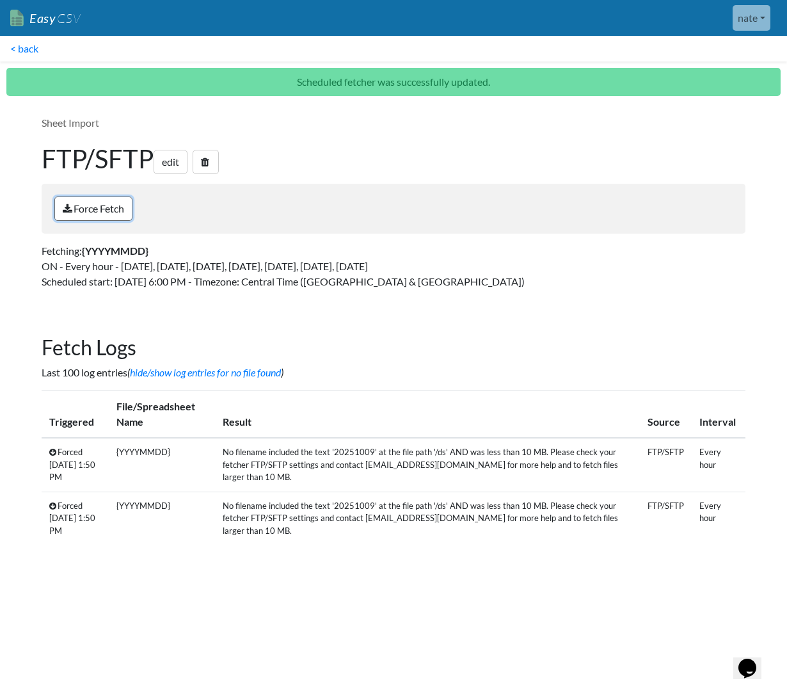
click at [79, 207] on link "Force Fetch" at bounding box center [93, 208] width 78 height 24
click at [331, 334] on div "Fetch Logs Last 100 log entries ( hide/show log entries for no file found ) Tri…" at bounding box center [394, 445] width 730 height 245
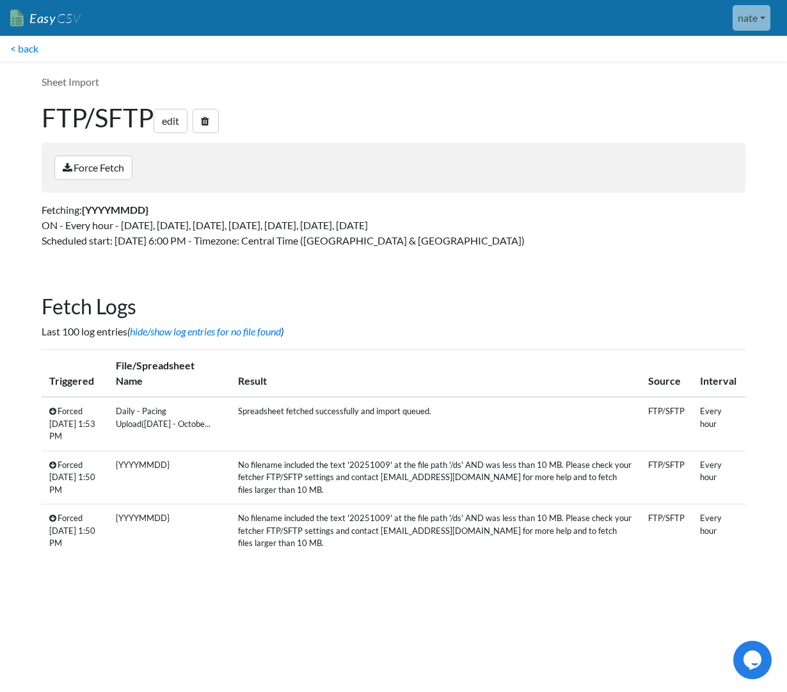
click at [460, 406] on td "Spreadsheet fetched successfully and import queued." at bounding box center [435, 424] width 410 height 54
click at [418, 411] on td "Spreadsheet fetched successfully and import queued." at bounding box center [435, 424] width 410 height 54
click at [280, 399] on td "Spreadsheet fetched successfully and import queued." at bounding box center [435, 424] width 410 height 54
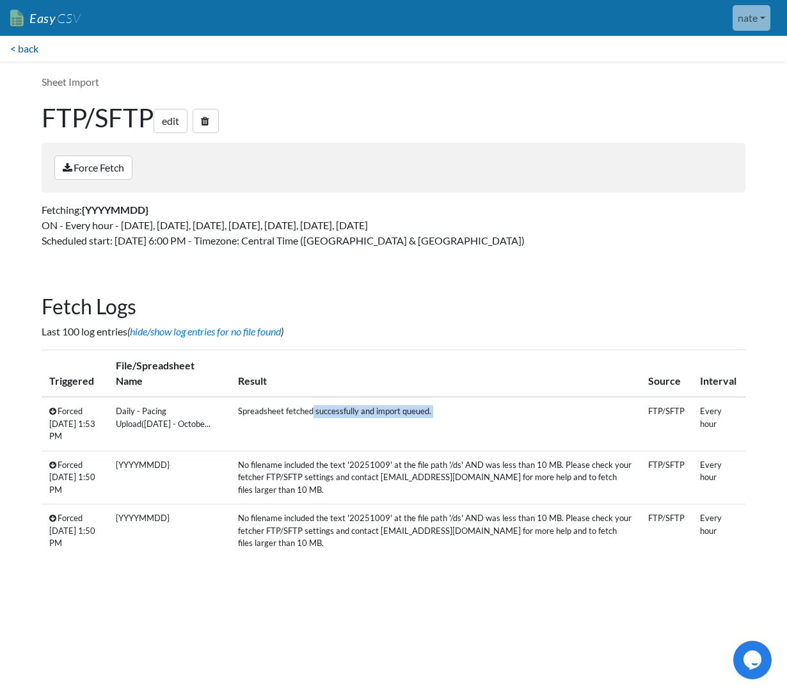
click at [33, 54] on link "< back" at bounding box center [24, 49] width 49 height 26
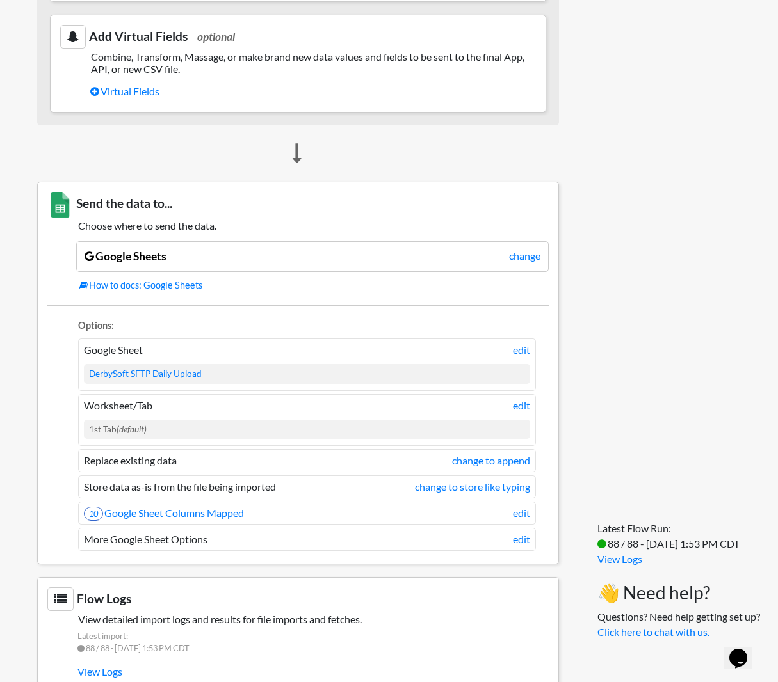
scroll to position [831, 0]
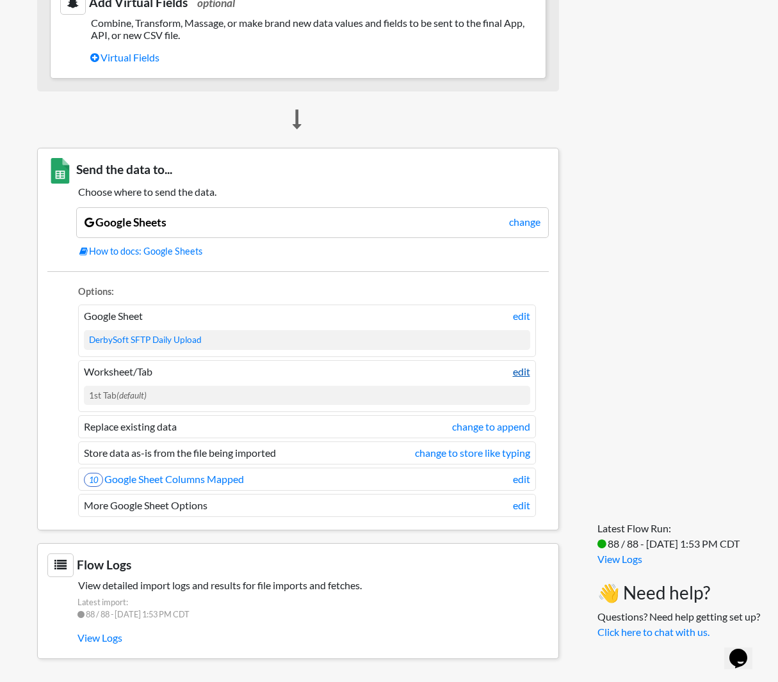
click at [523, 378] on link "edit" at bounding box center [521, 371] width 17 height 15
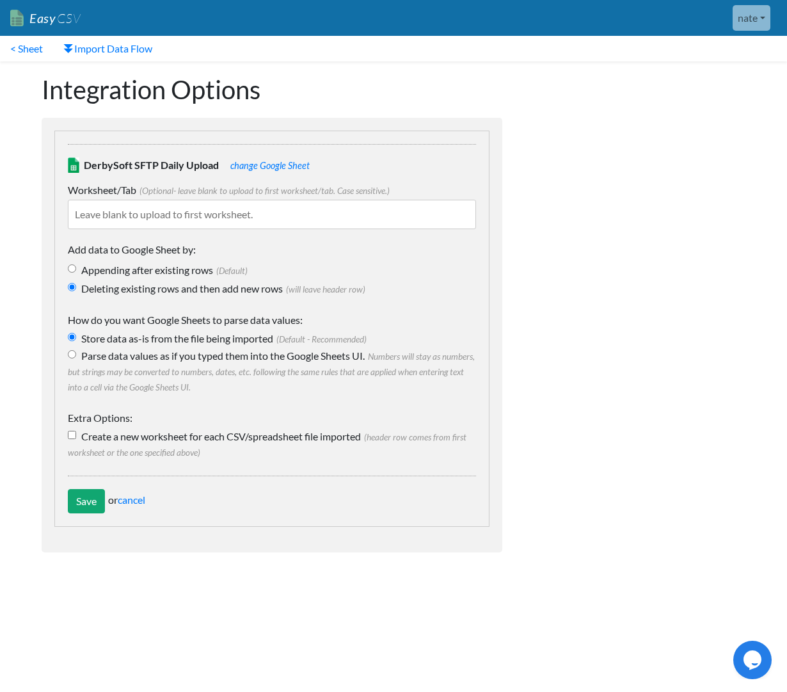
click at [221, 225] on input "text" at bounding box center [272, 214] width 408 height 29
type input "DerbySoft"
click at [72, 522] on div "DerbySoft SFTP Daily Upload change Google Sheet Worksheet/Tab (Optional- leave …" at bounding box center [271, 329] width 435 height 396
click at [72, 472] on div "DerbySoft SFTP Daily Upload change Google Sheet Worksheet/Tab (Optional- leave …" at bounding box center [272, 310] width 408 height 332
click at [81, 499] on input "Save" at bounding box center [86, 501] width 37 height 24
